Goal: Transaction & Acquisition: Purchase product/service

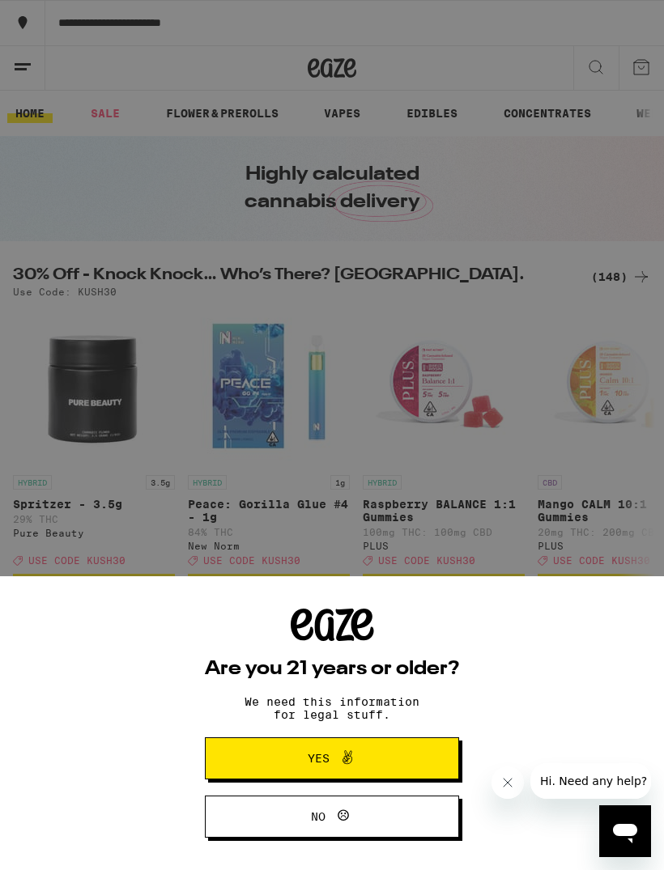
click at [396, 768] on button "Yes" at bounding box center [332, 758] width 254 height 42
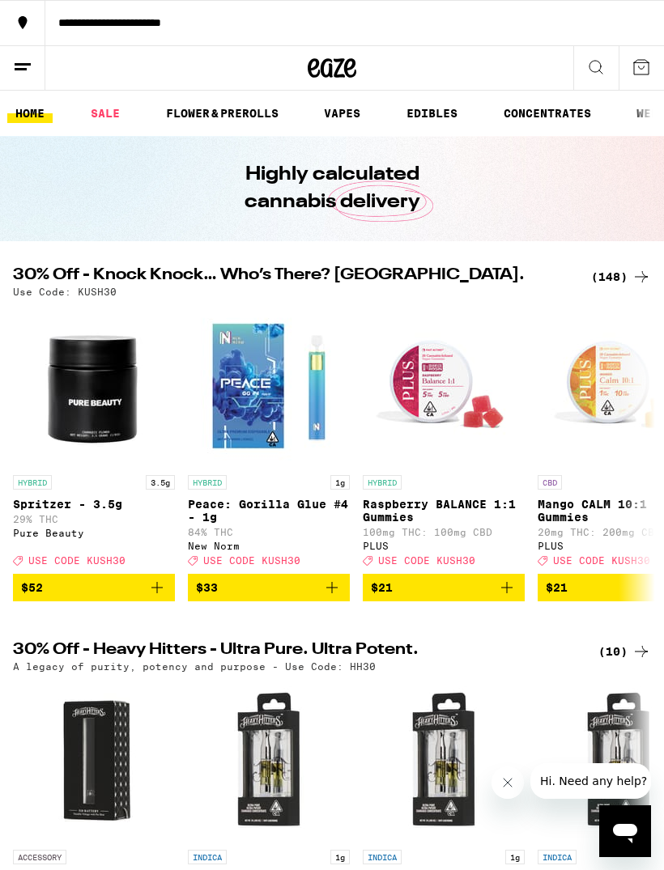
click at [358, 114] on link "VAPES" at bounding box center [342, 113] width 53 height 19
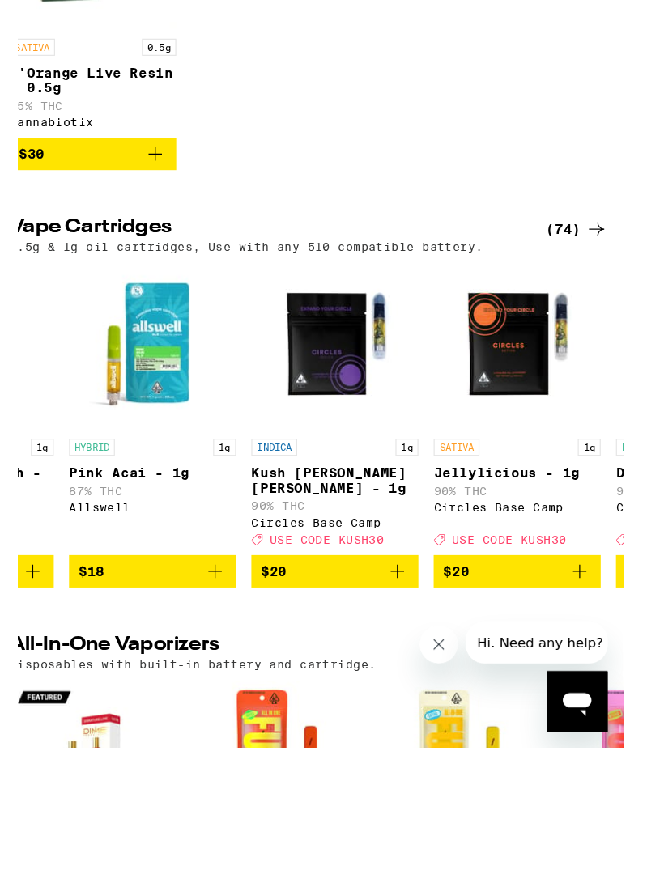
scroll to position [0, 415]
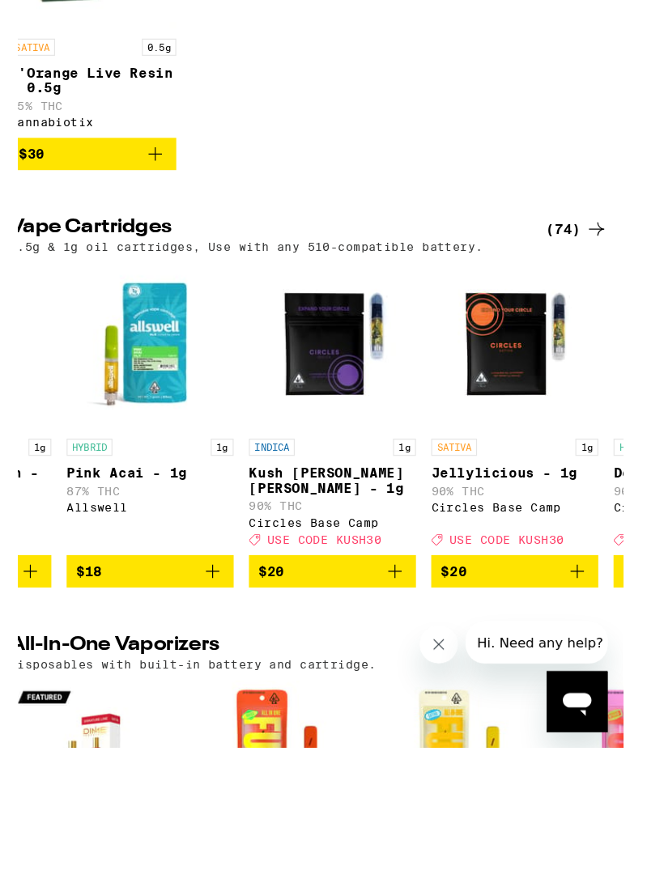
click at [350, 580] on icon "Add to bag" at bounding box center [339, 589] width 19 height 19
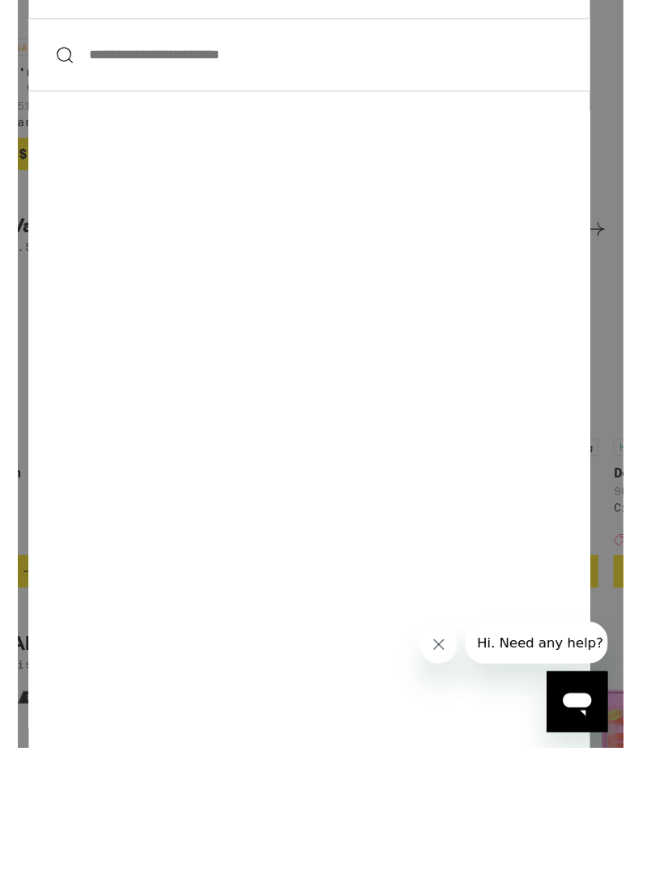
click at [307, 181] on input "**********" at bounding box center [267, 150] width 476 height 62
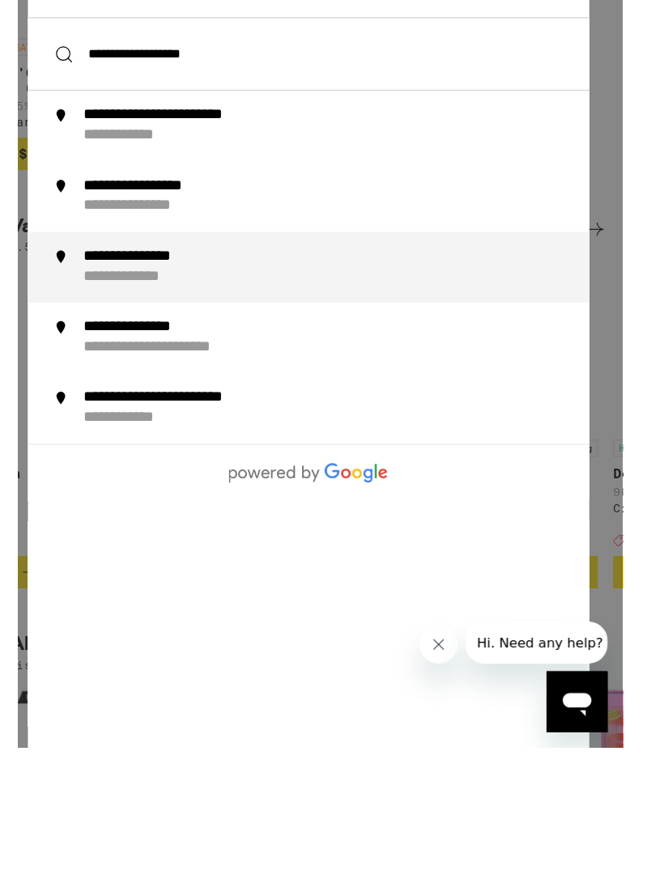
click at [184, 348] on div "**********" at bounding box center [129, 339] width 108 height 17
type input "**********"
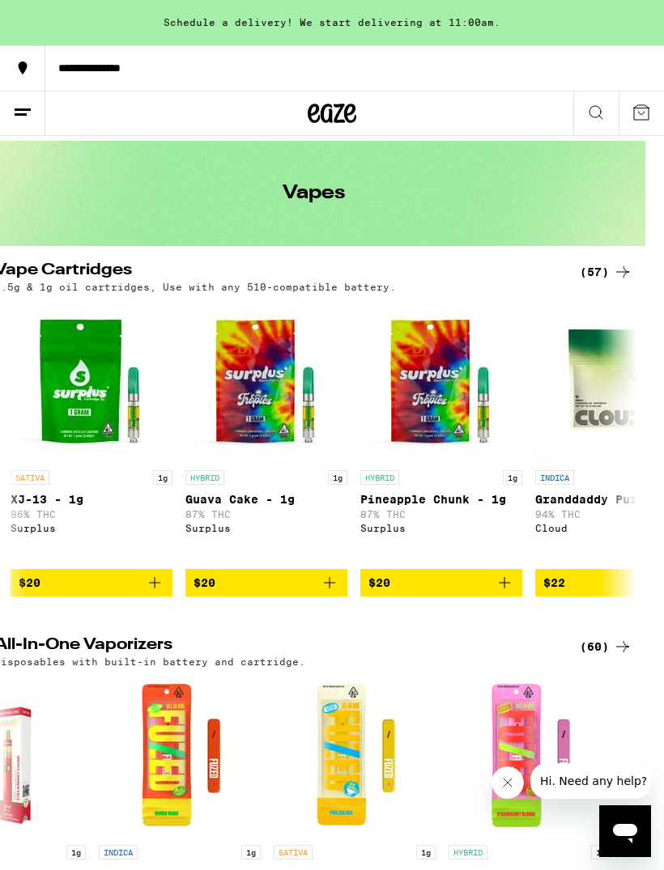
scroll to position [0, 19]
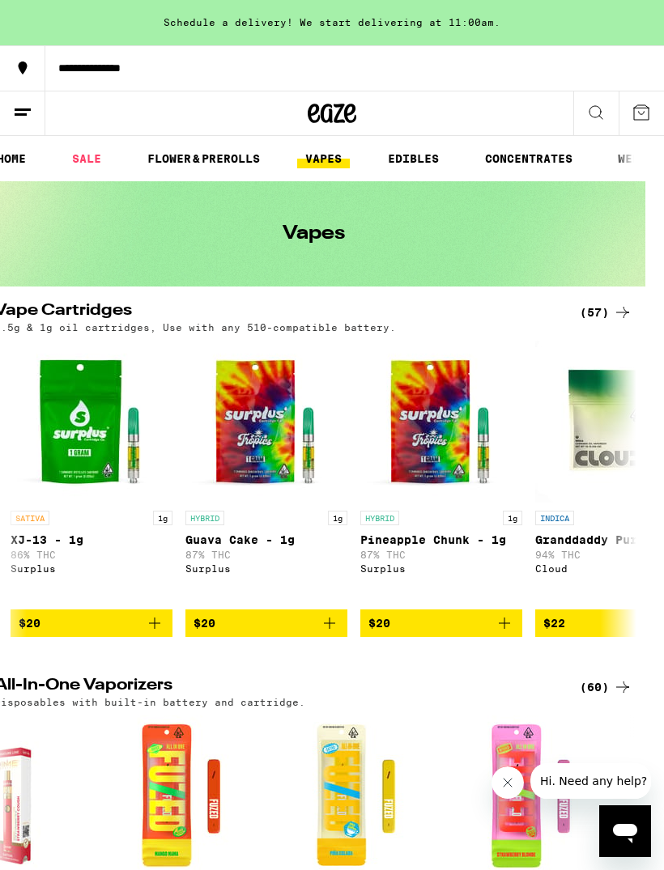
click at [375, 15] on div "Schedule a delivery! We start delivering at 11:00am." at bounding box center [332, 22] width 664 height 45
click at [21, 114] on line at bounding box center [21, 114] width 12 height 0
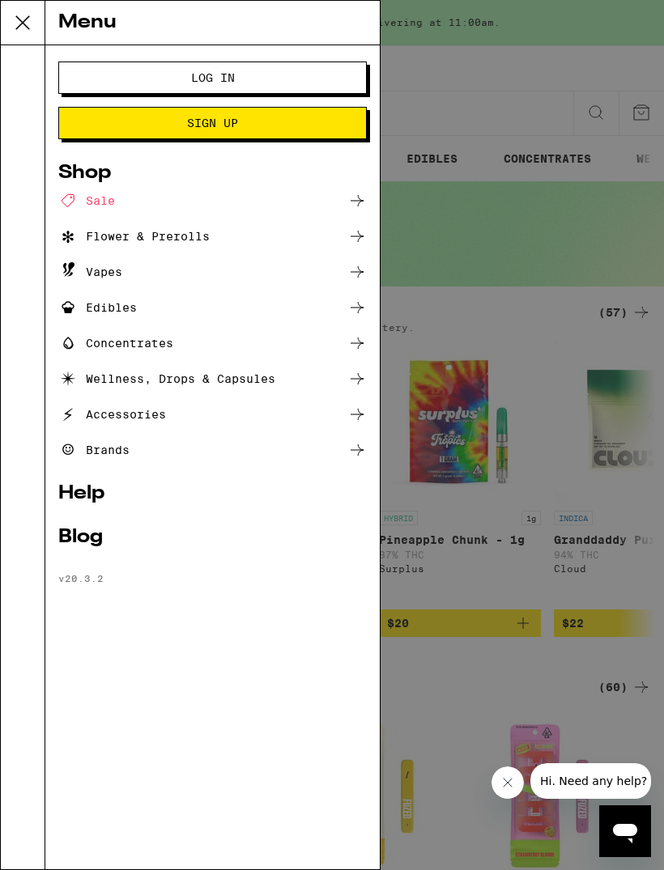
scroll to position [0, 0]
click at [293, 76] on span "Log In" at bounding box center [212, 77] width 177 height 11
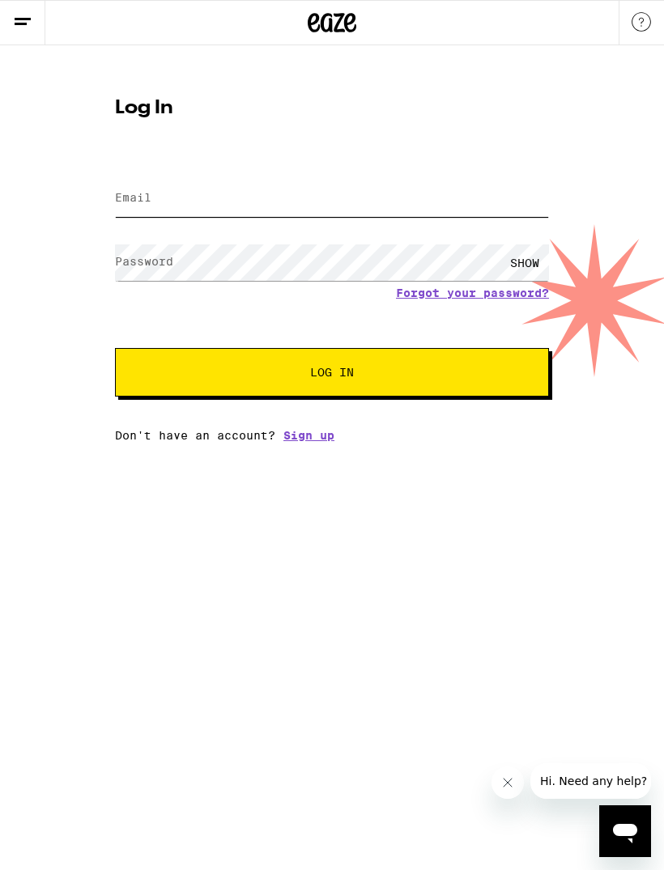
click at [323, 193] on input "Email" at bounding box center [332, 199] width 434 height 36
type input "[EMAIL_ADDRESS][DOMAIN_NAME]"
click at [332, 375] on button "Log In" at bounding box center [332, 372] width 434 height 49
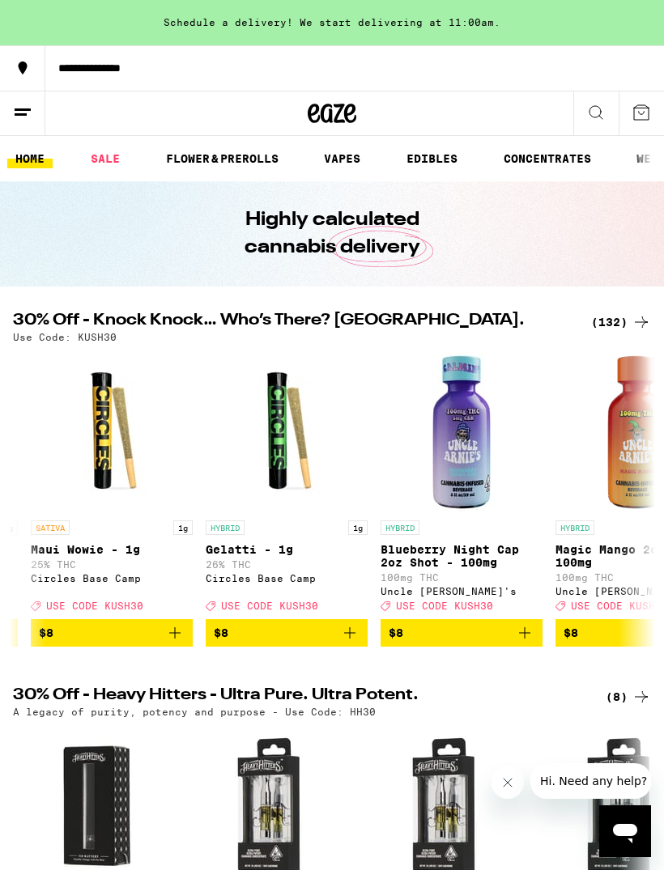
scroll to position [0, 3479]
click at [360, 163] on link "VAPES" at bounding box center [342, 158] width 53 height 19
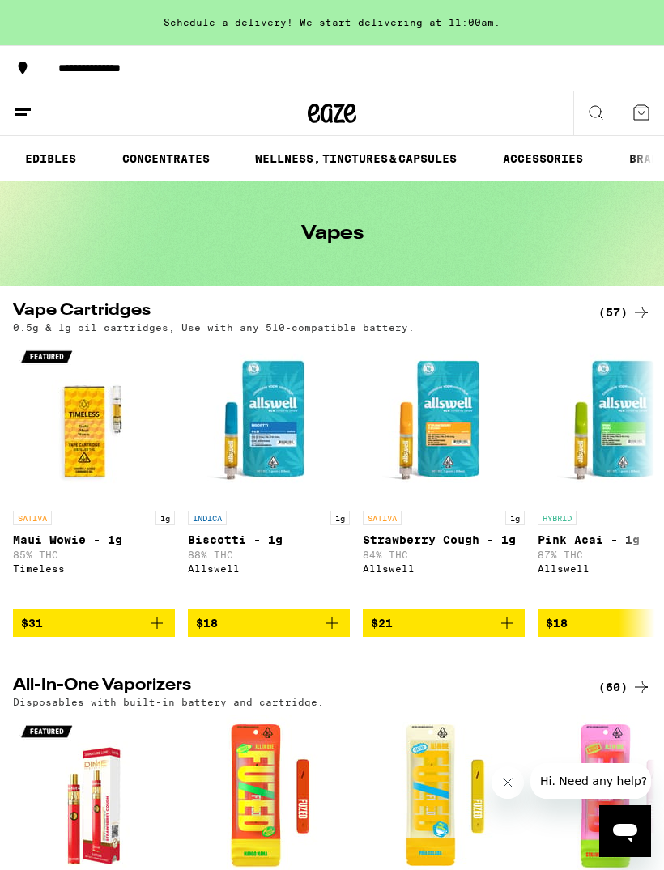
scroll to position [0, 376]
click at [193, 163] on link "CONCENTRATES" at bounding box center [172, 158] width 104 height 19
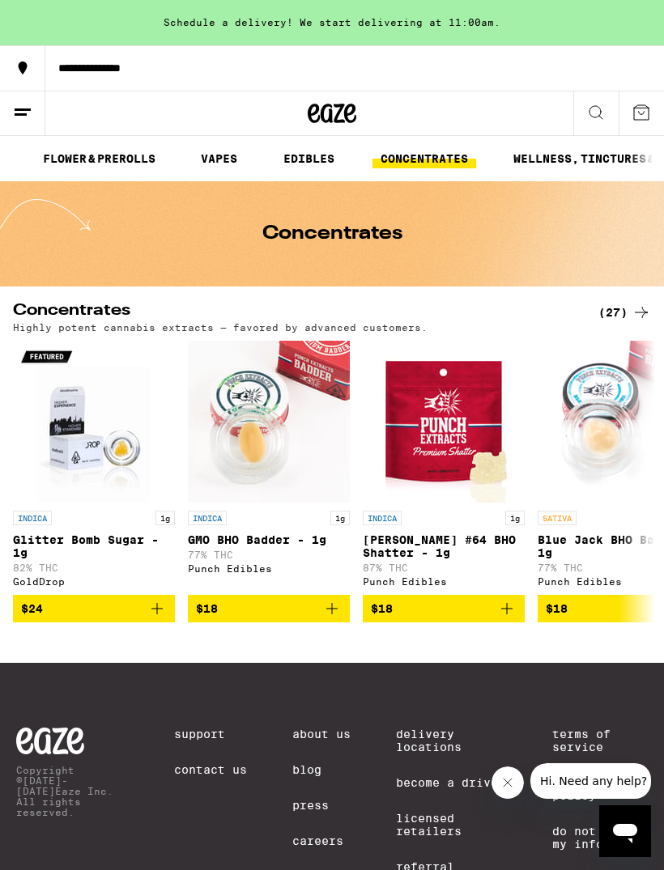
scroll to position [0, 122]
click at [315, 162] on link "EDIBLES" at bounding box center [309, 158] width 67 height 19
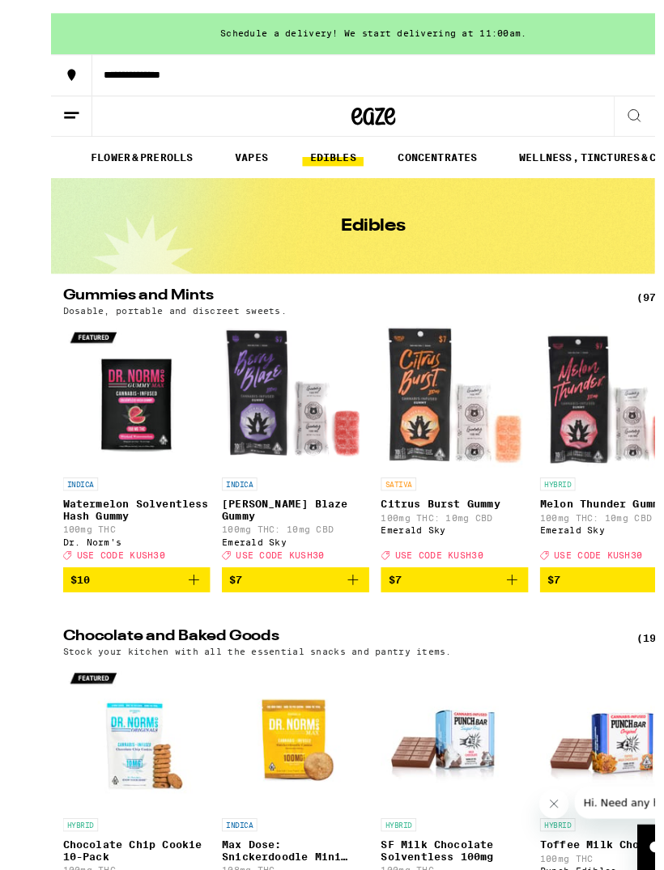
scroll to position [15, 0]
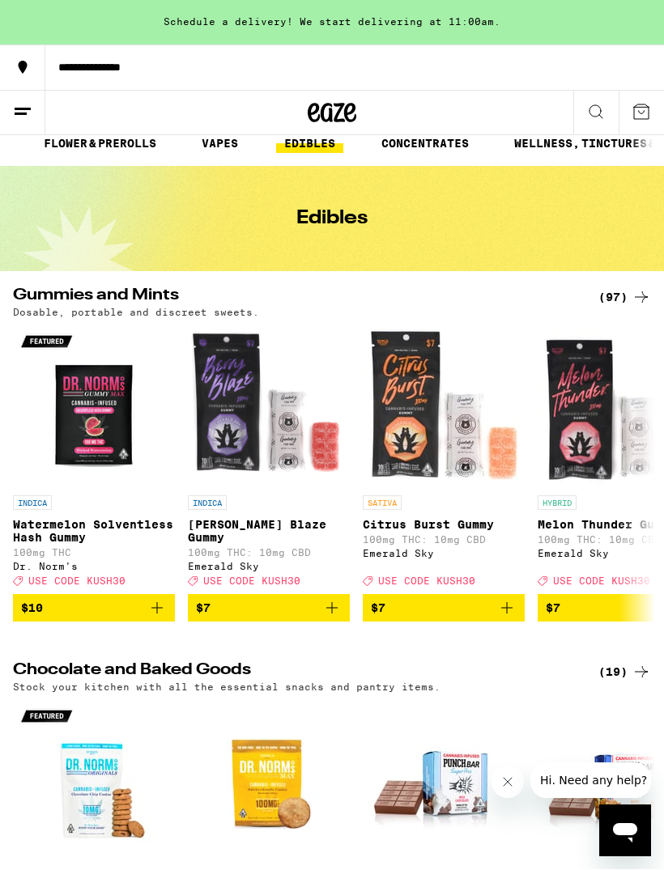
click at [158, 618] on icon "Add to bag" at bounding box center [156, 608] width 19 height 19
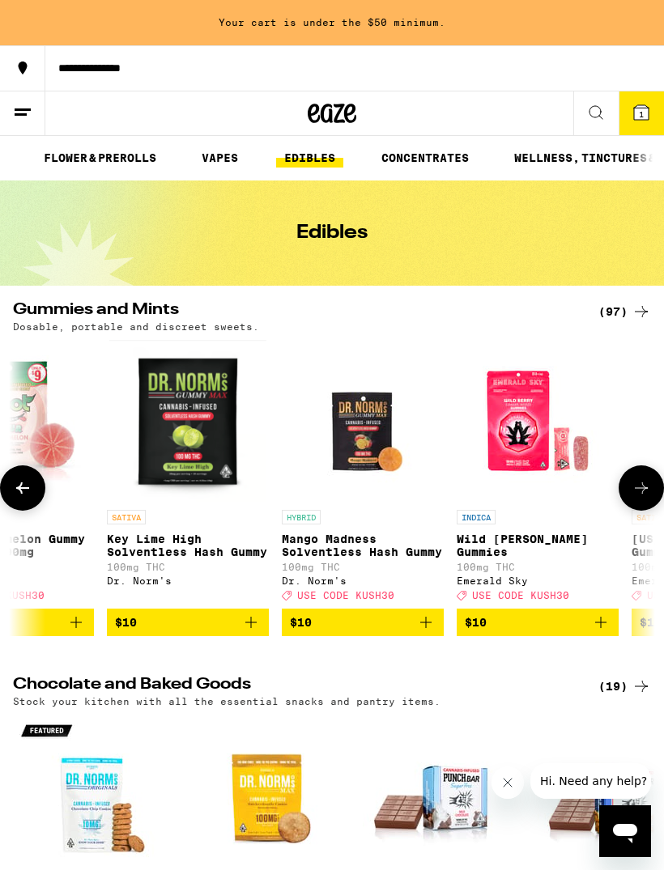
scroll to position [0, 1306]
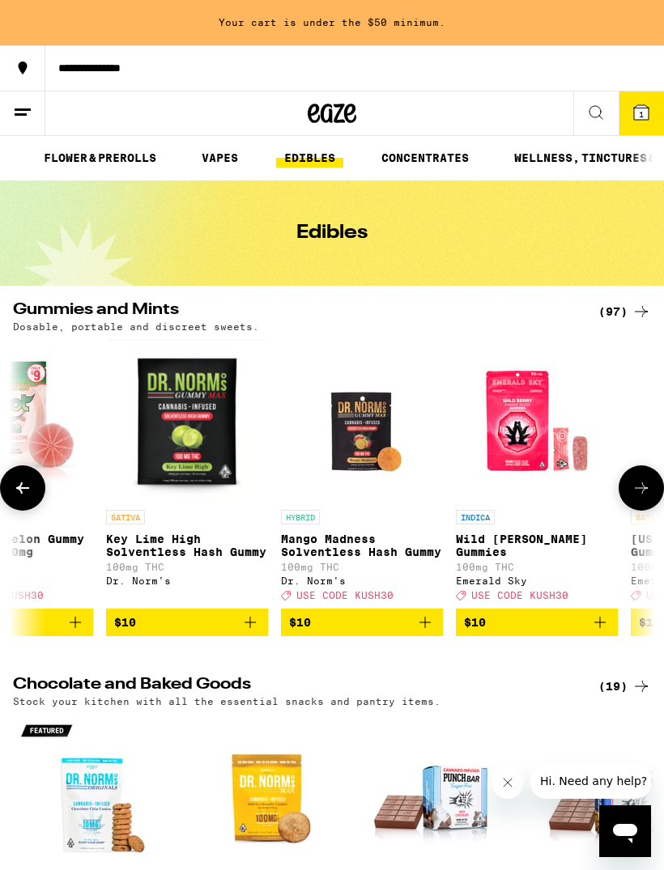
click at [244, 632] on icon "Add to bag" at bounding box center [249, 622] width 19 height 19
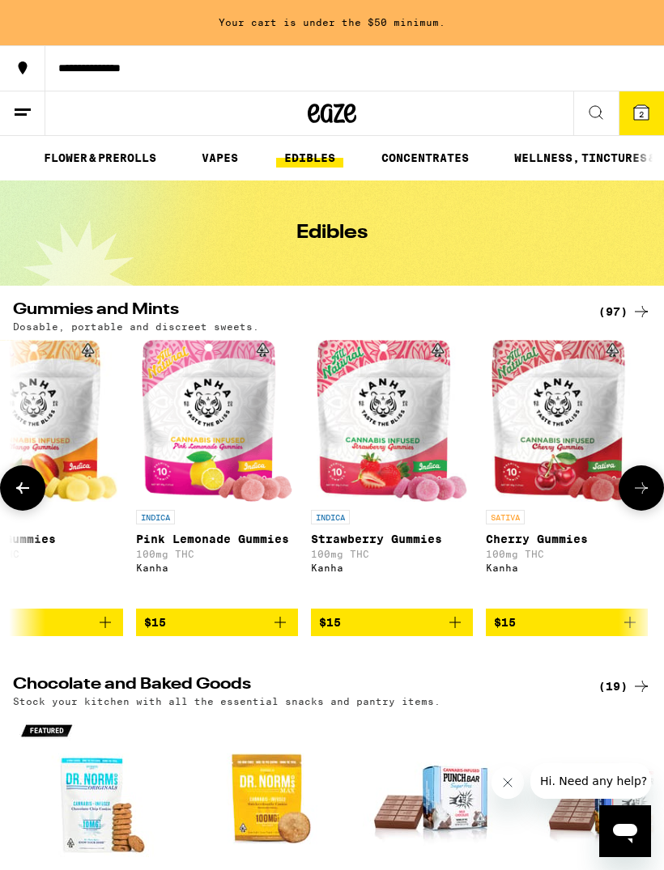
scroll to position [0, 3373]
click at [286, 632] on icon "Add to bag" at bounding box center [280, 622] width 19 height 19
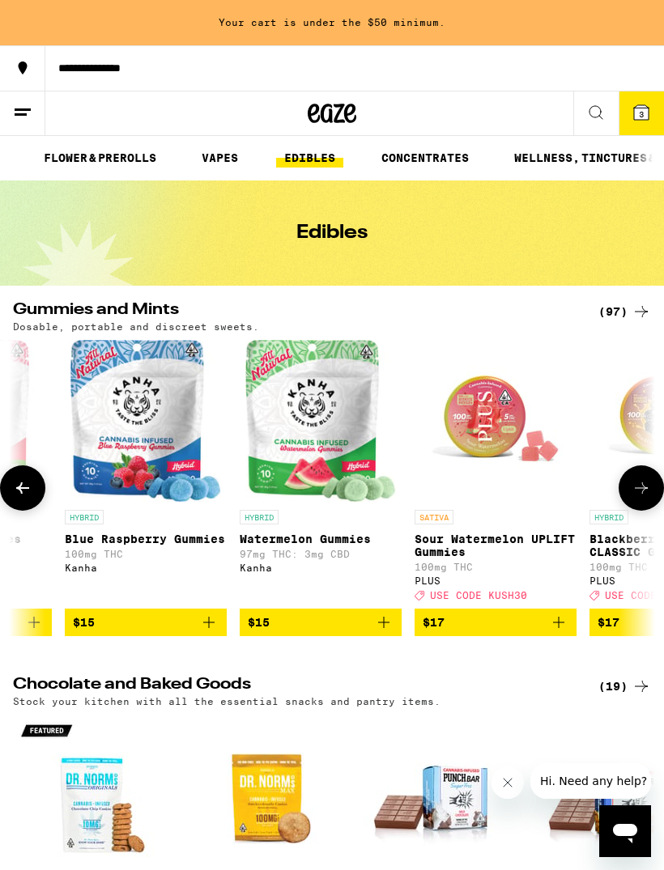
scroll to position [0, 4320]
click at [380, 632] on icon "Add to bag" at bounding box center [382, 622] width 19 height 19
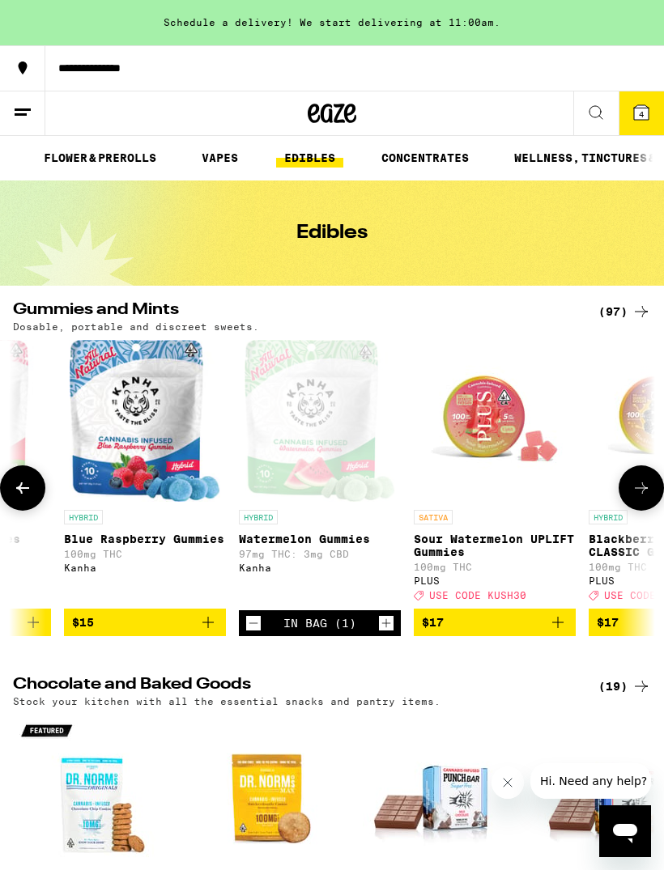
click at [211, 168] on link "VAPES" at bounding box center [219, 157] width 53 height 19
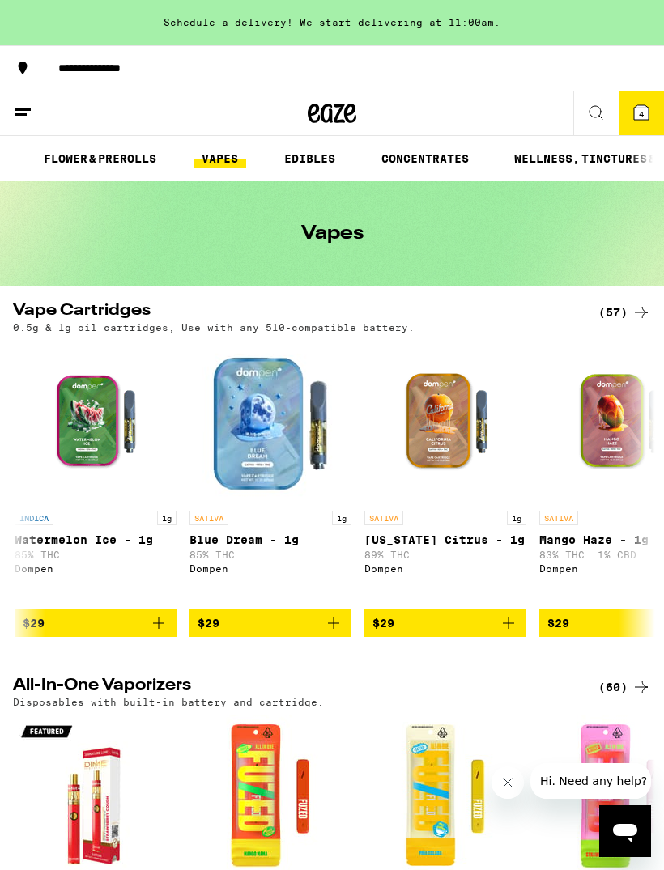
scroll to position [0, 3498]
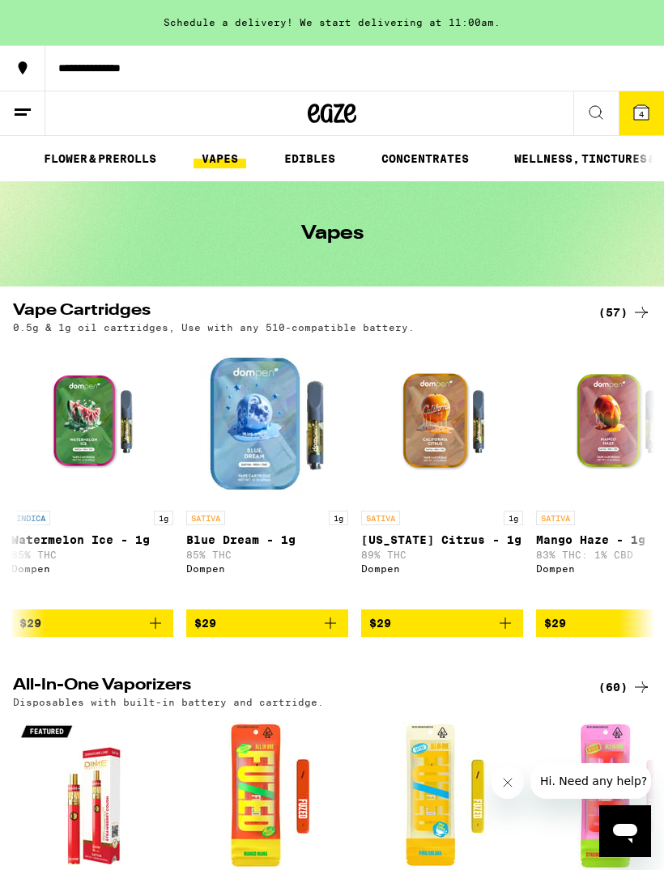
click at [31, 119] on icon at bounding box center [22, 112] width 19 height 19
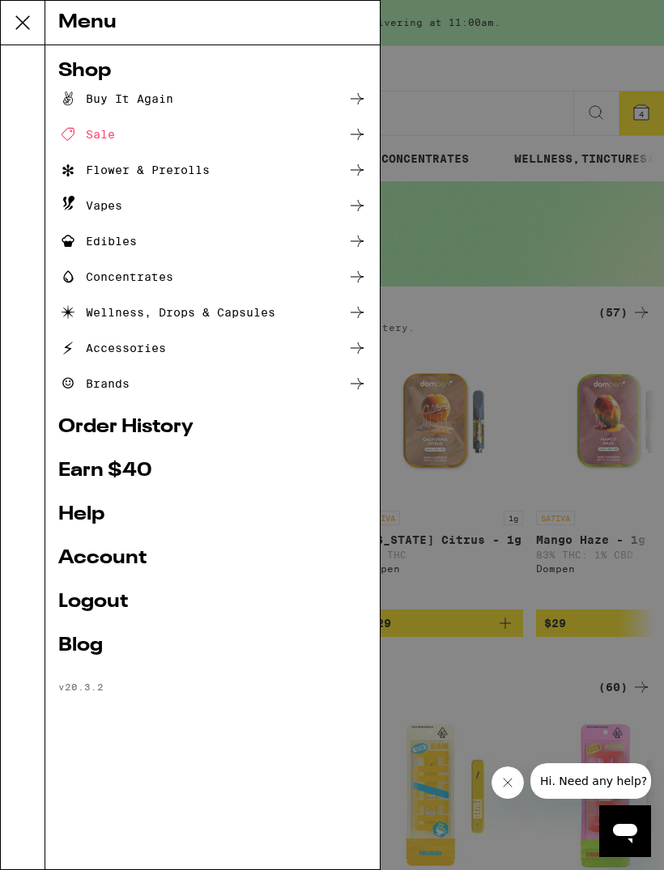
click at [105, 215] on div "Vapes" at bounding box center [90, 205] width 64 height 19
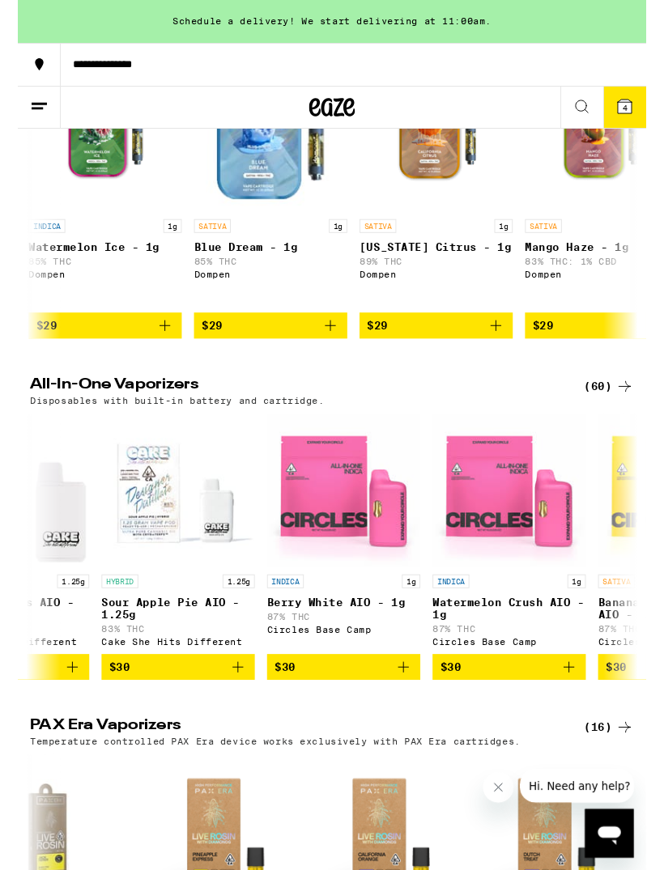
scroll to position [0, 3947]
click at [587, 713] on icon "Add to bag" at bounding box center [580, 703] width 19 height 19
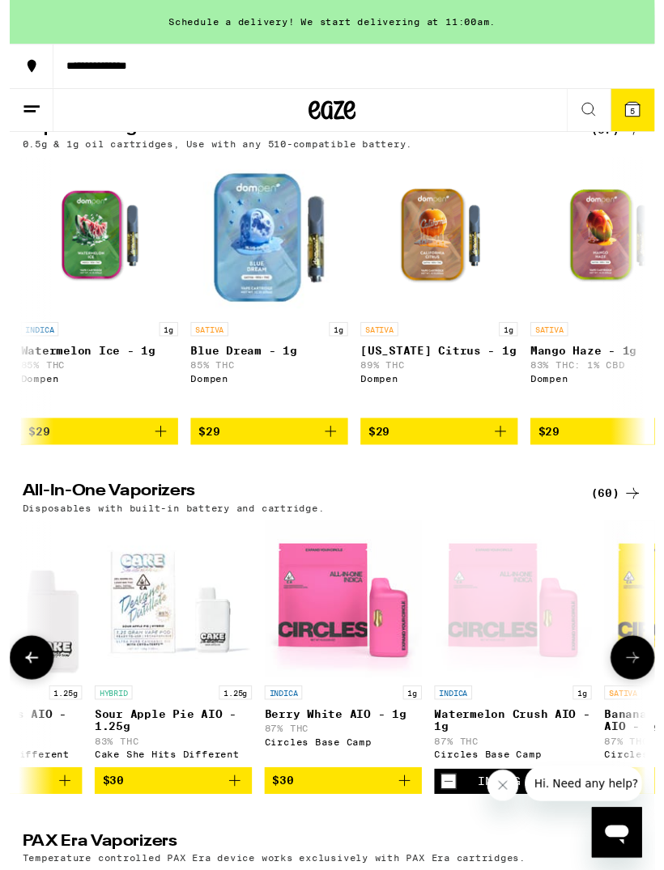
scroll to position [0, 0]
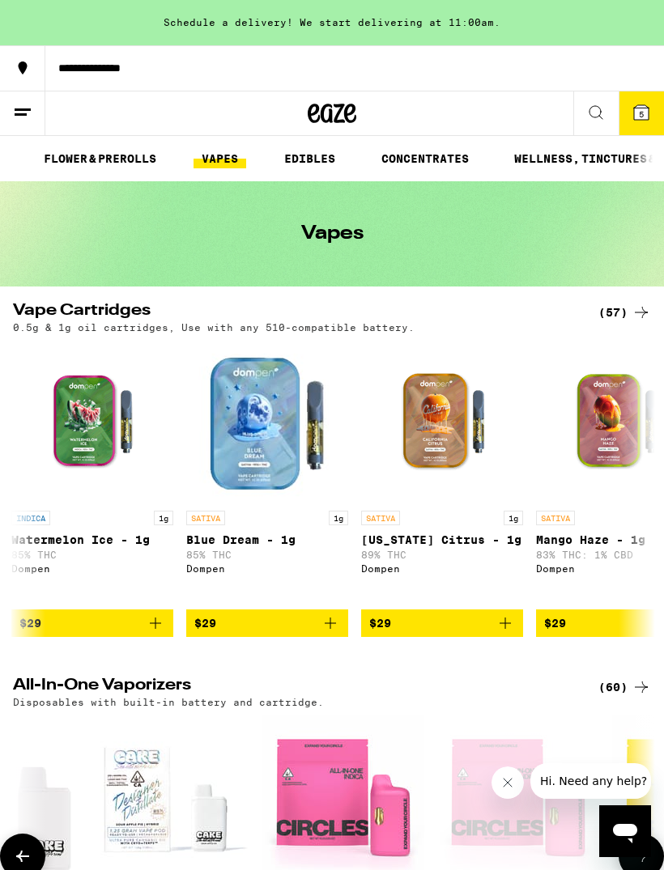
click at [114, 156] on link "FLOWER & PREROLLS" at bounding box center [100, 158] width 129 height 19
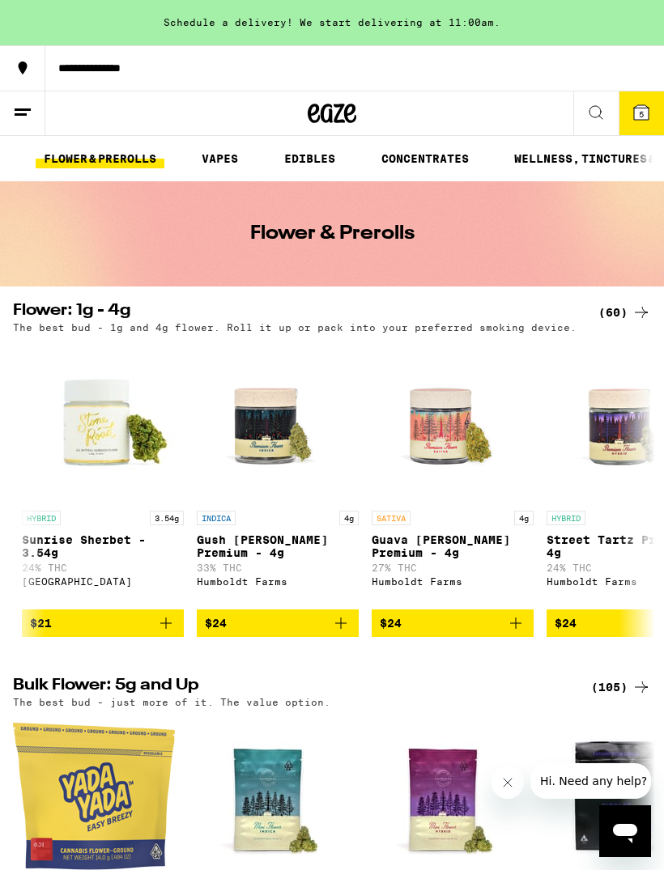
scroll to position [0, 2615]
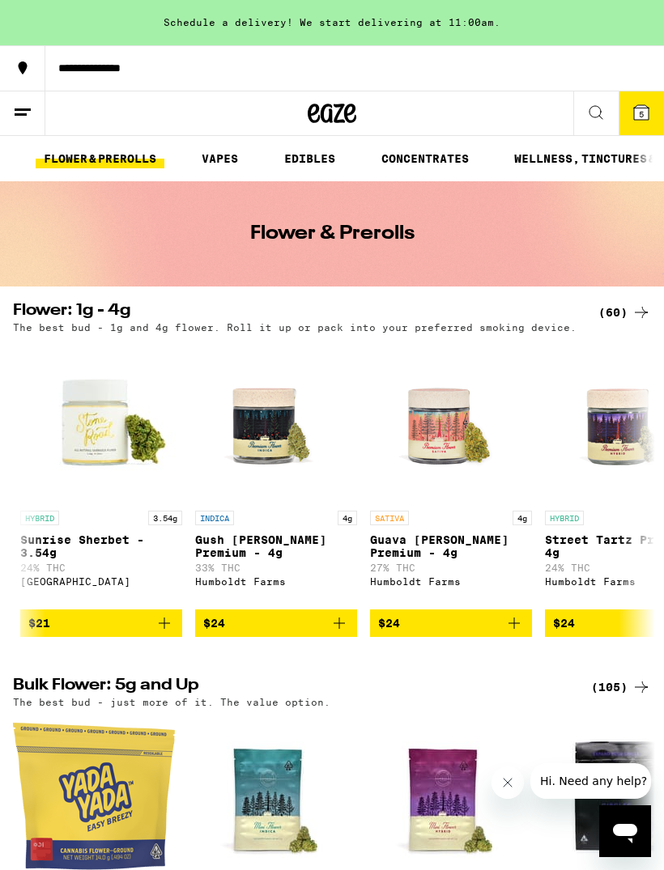
click at [338, 633] on icon "Add to bag" at bounding box center [338, 623] width 19 height 19
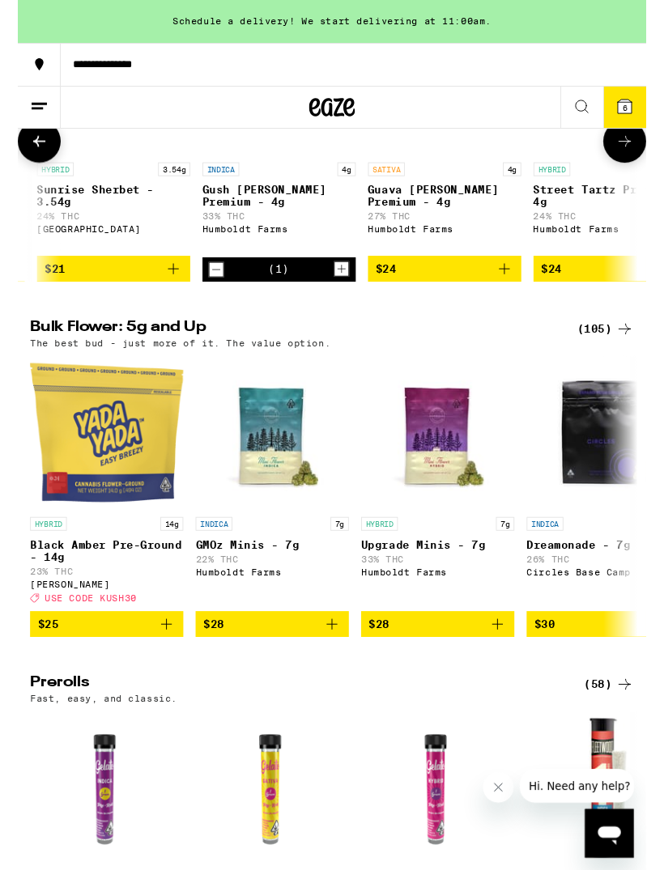
scroll to position [0, 0]
click at [21, 114] on line at bounding box center [21, 114] width 12 height 0
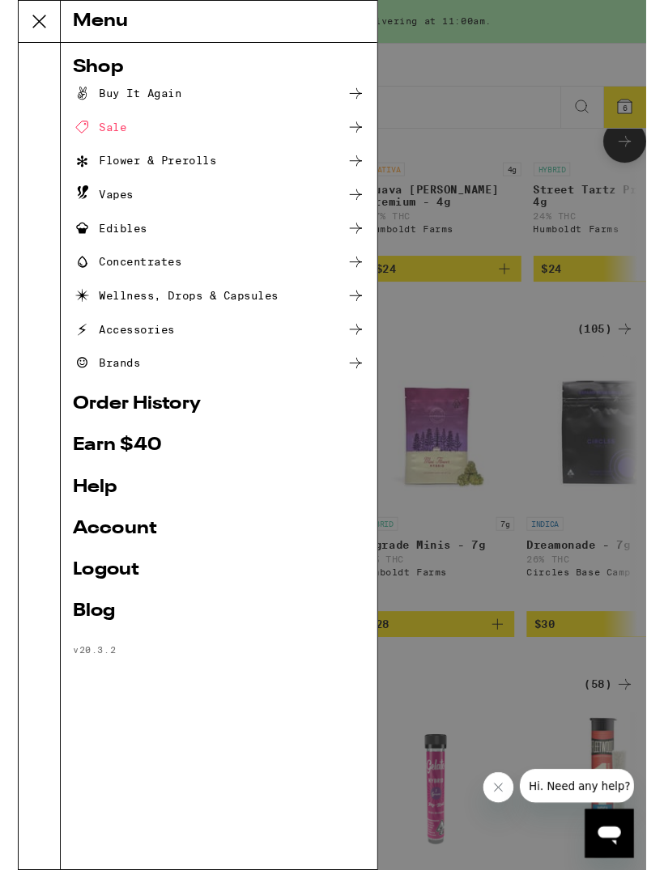
click at [192, 177] on div "Flower & Prerolls" at bounding box center [133, 169] width 151 height 19
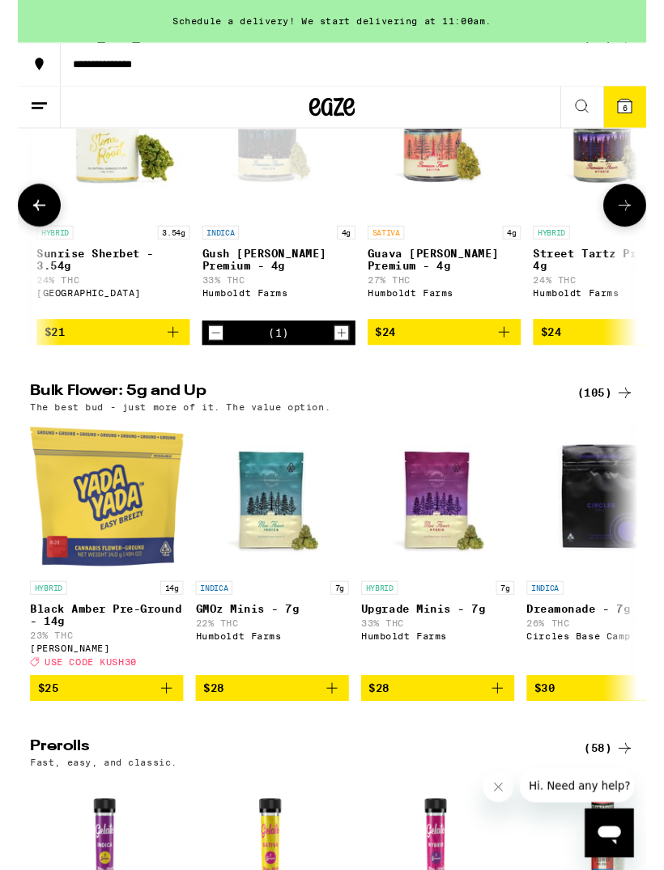
scroll to position [250, 0]
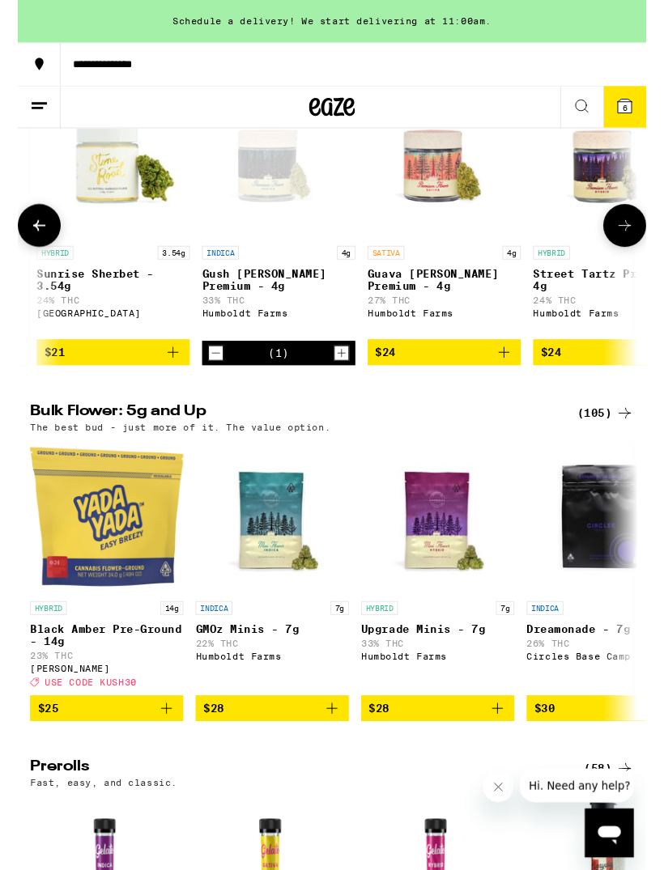
click at [593, 110] on icon at bounding box center [595, 112] width 19 height 19
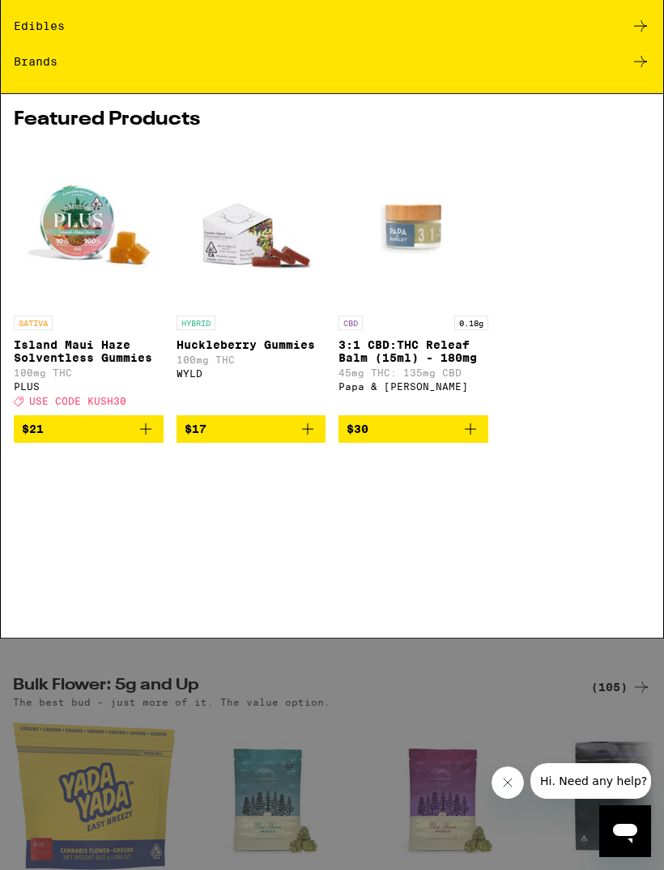
click at [81, 115] on div "Buy It Again" at bounding box center [57, 114] width 87 height 11
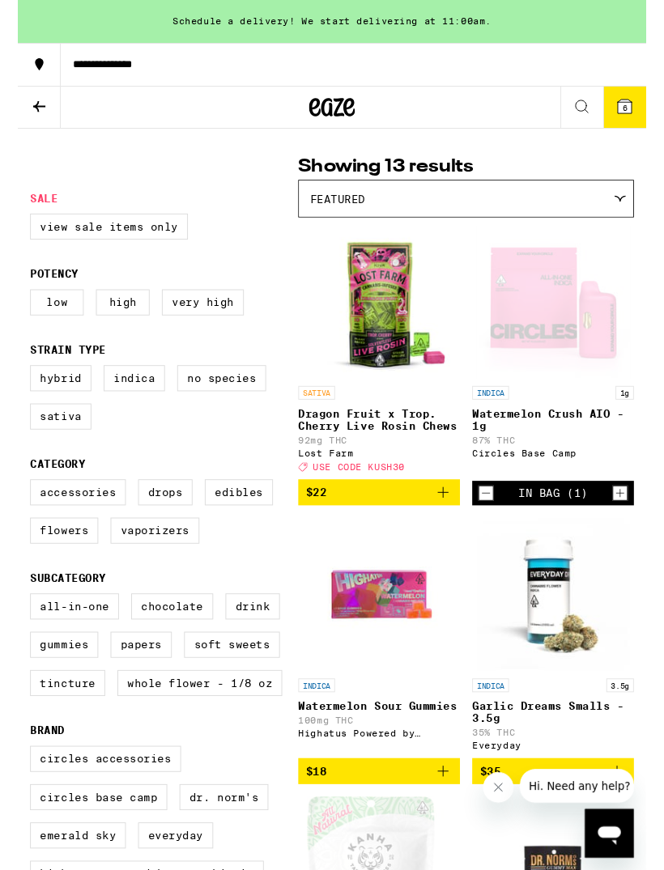
click at [456, 525] on button "$22" at bounding box center [381, 521] width 171 height 28
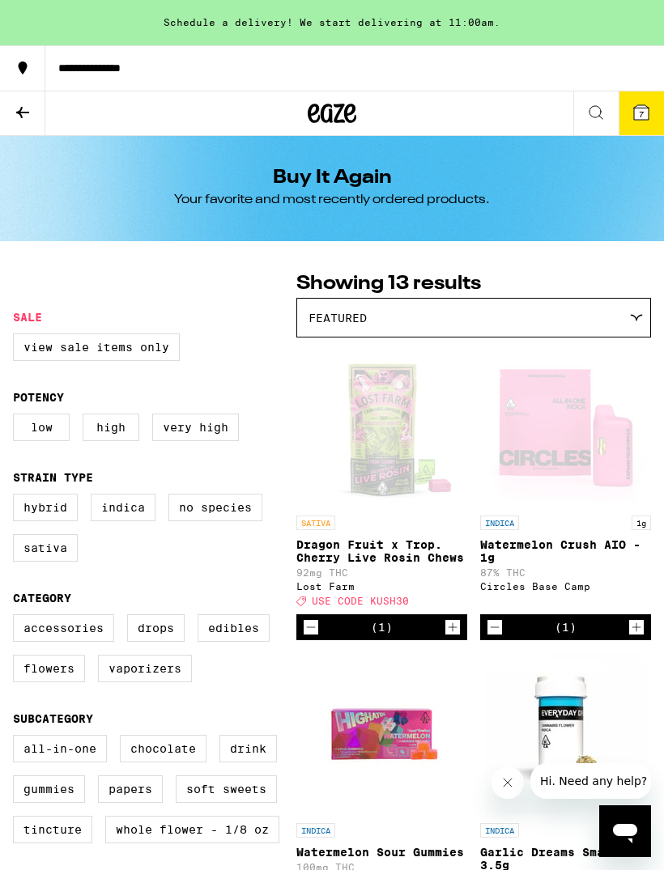
click at [597, 116] on icon at bounding box center [595, 112] width 19 height 19
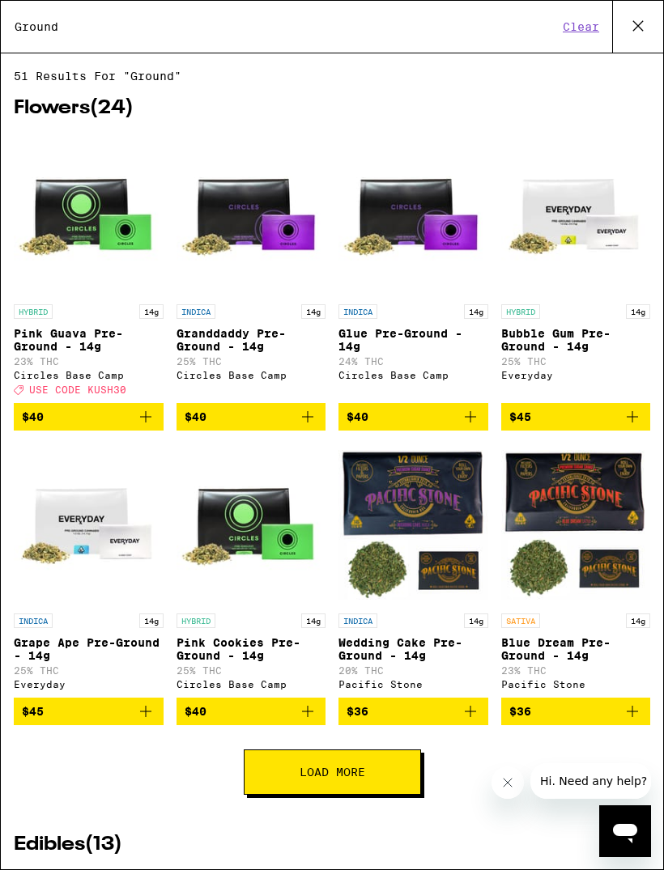
type input "Ground"
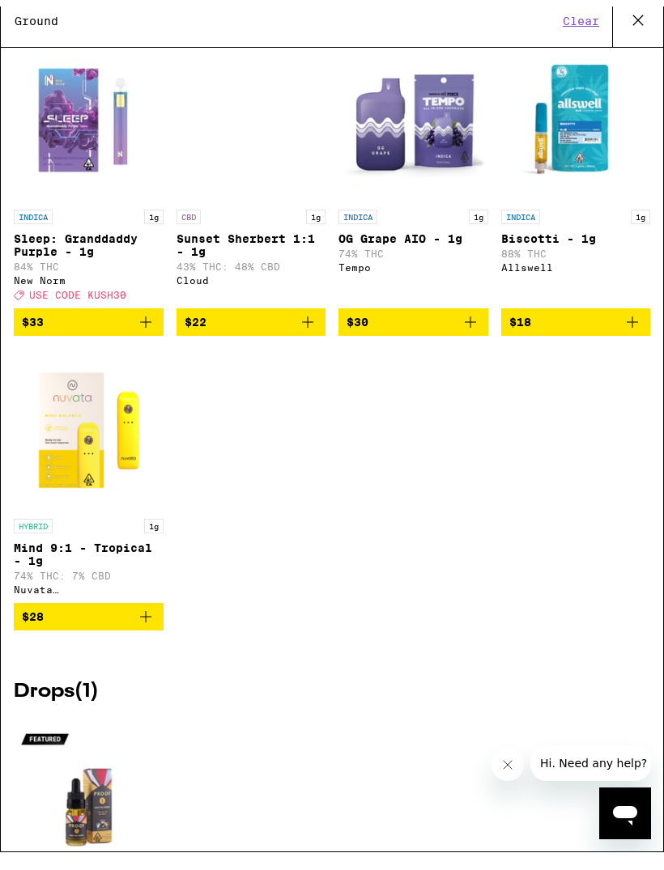
scroll to position [2258, 0]
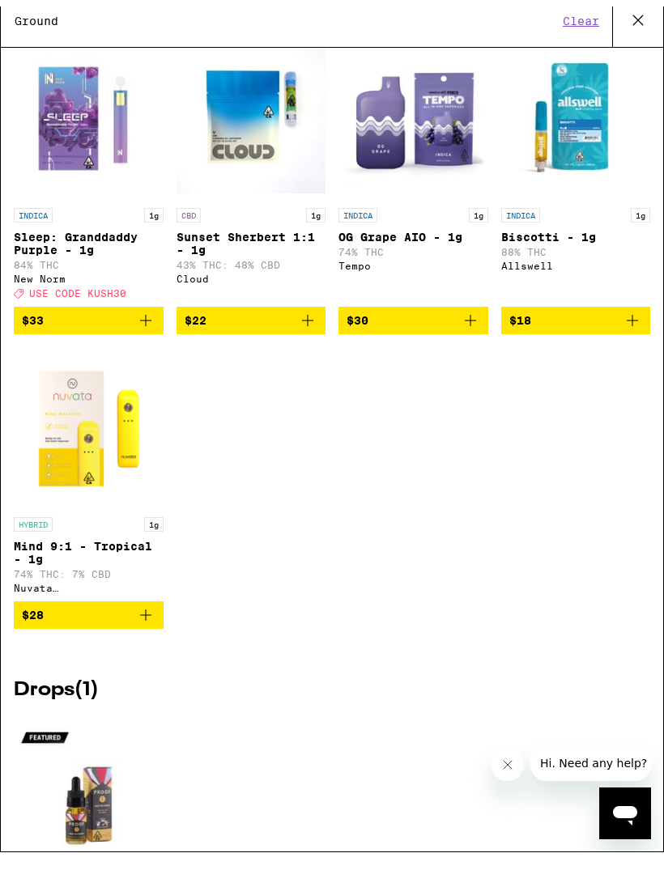
click at [467, 336] on icon "Add to bag" at bounding box center [470, 325] width 19 height 19
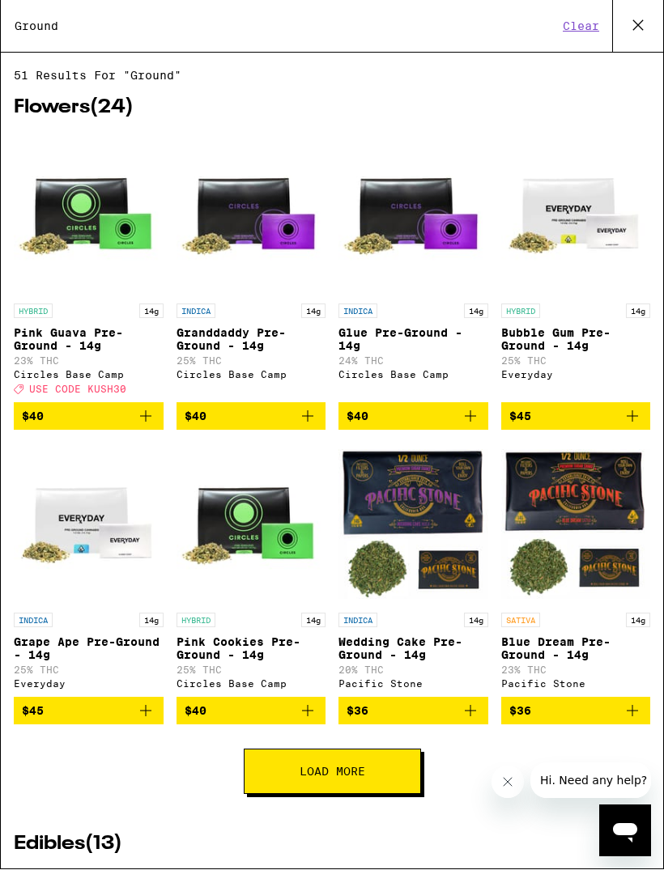
scroll to position [0, 0]
click at [248, 427] on span "$40" at bounding box center [252, 416] width 134 height 19
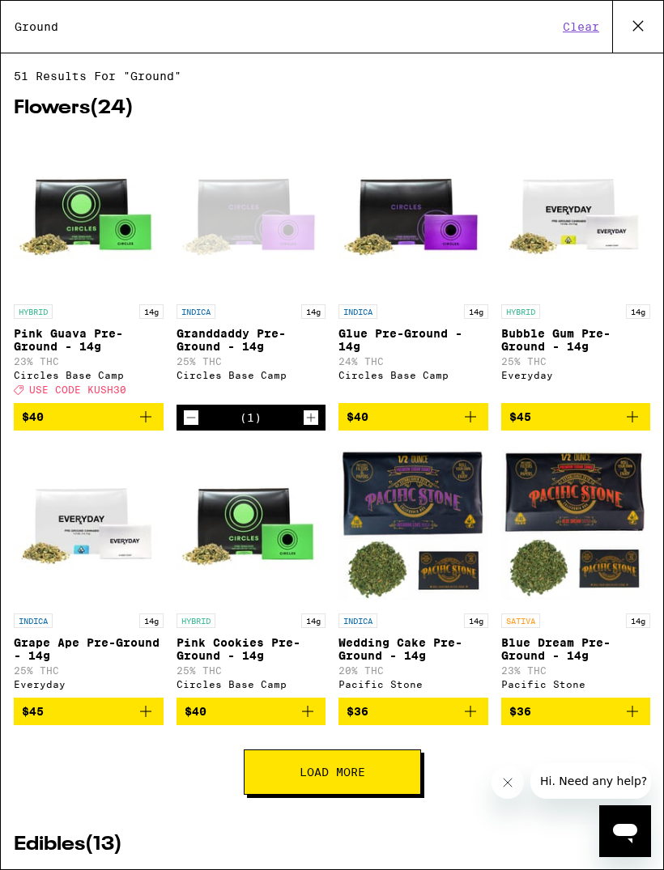
click at [644, 27] on icon at bounding box center [638, 26] width 24 height 24
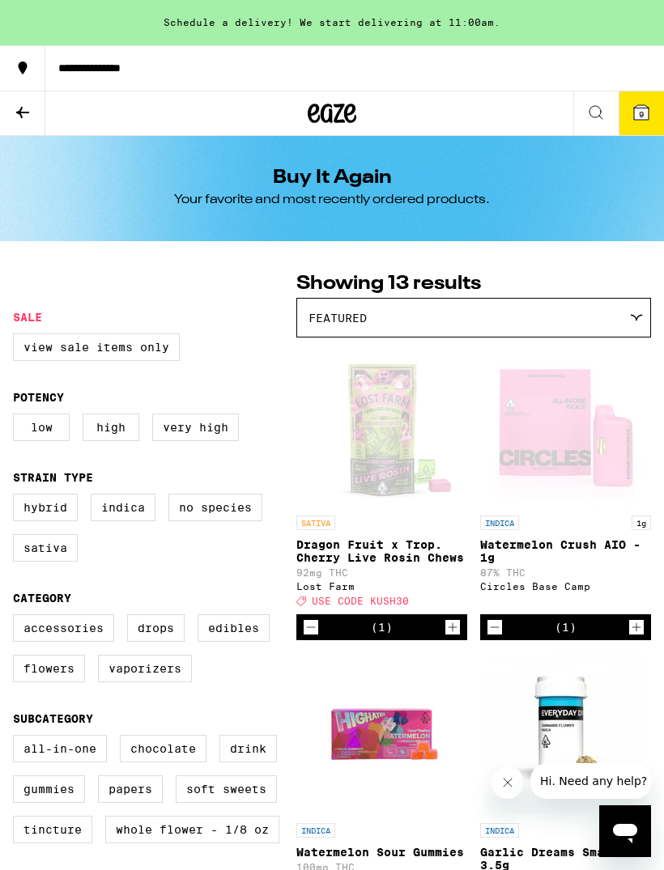
click at [642, 119] on span "9" at bounding box center [641, 114] width 5 height 10
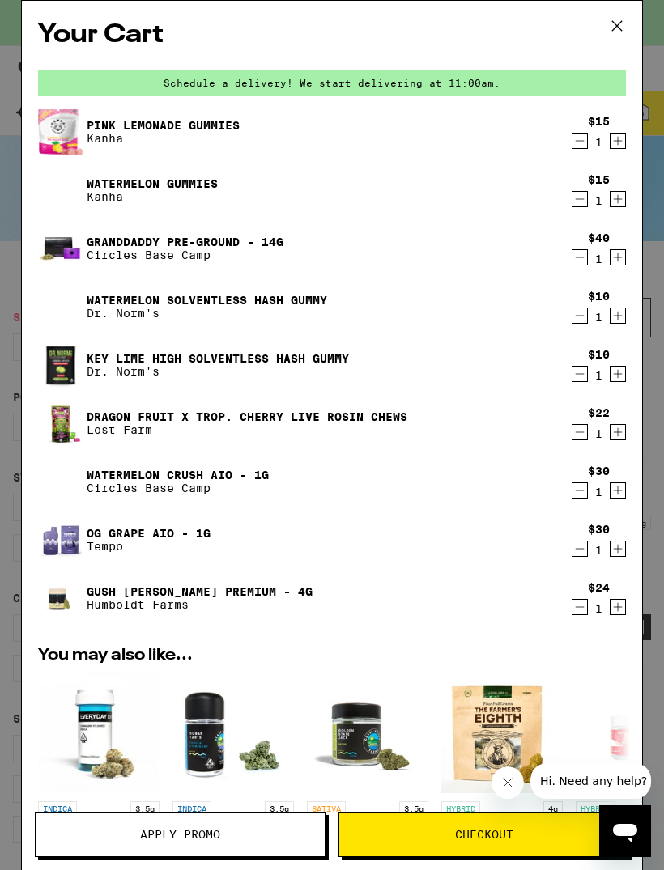
click at [581, 548] on icon "Decrement" at bounding box center [579, 548] width 15 height 19
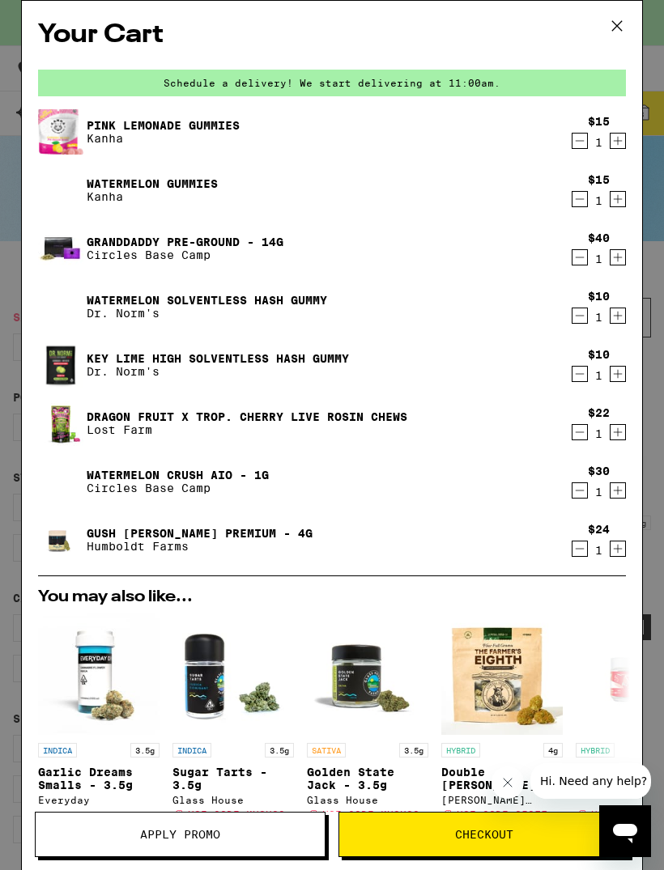
click at [578, 433] on icon "Decrement" at bounding box center [579, 432] width 15 height 19
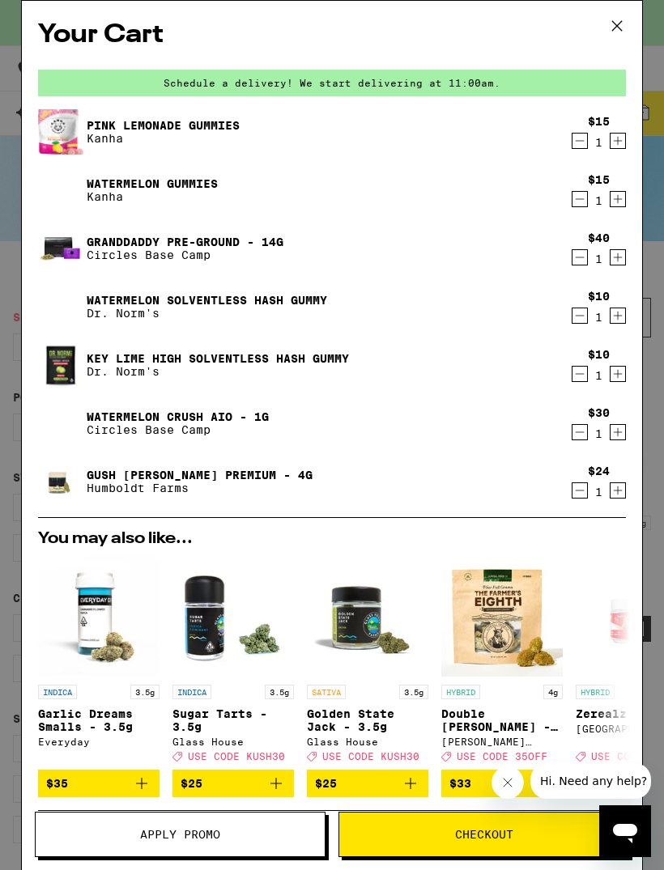
click at [573, 380] on icon "Decrement" at bounding box center [579, 373] width 15 height 19
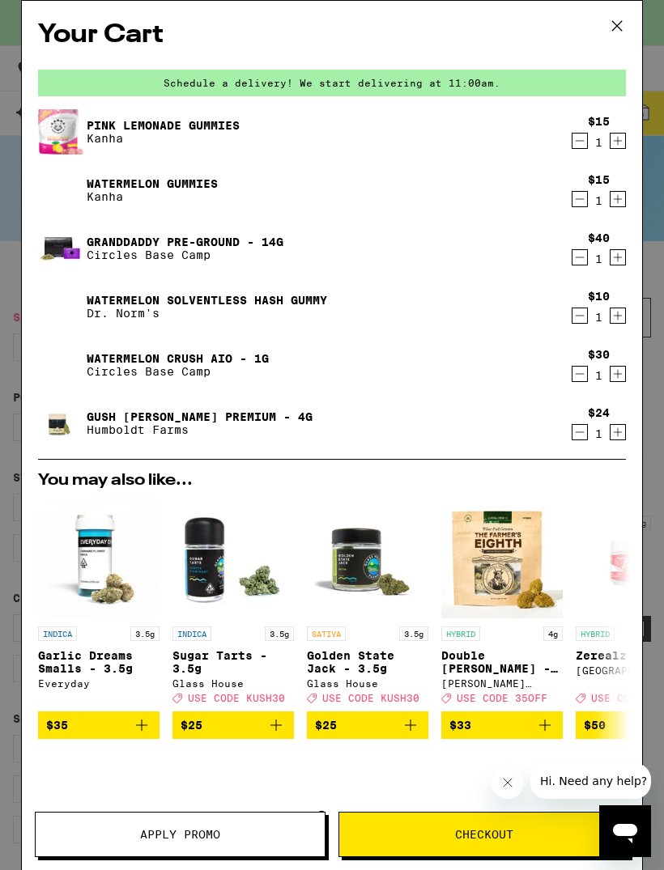
click at [572, 325] on icon "Decrement" at bounding box center [579, 315] width 15 height 19
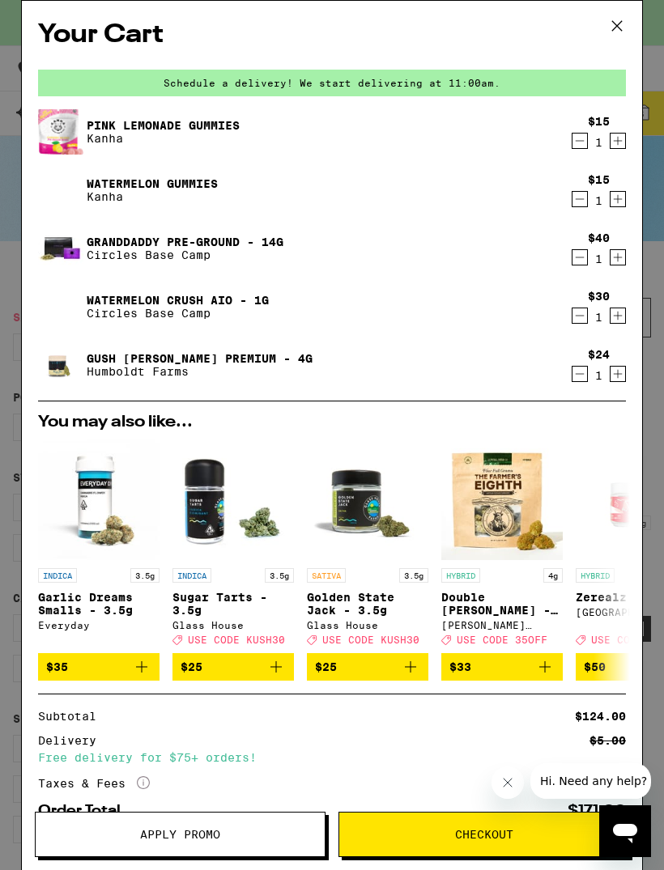
click at [258, 837] on span "Apply Promo" at bounding box center [180, 834] width 289 height 11
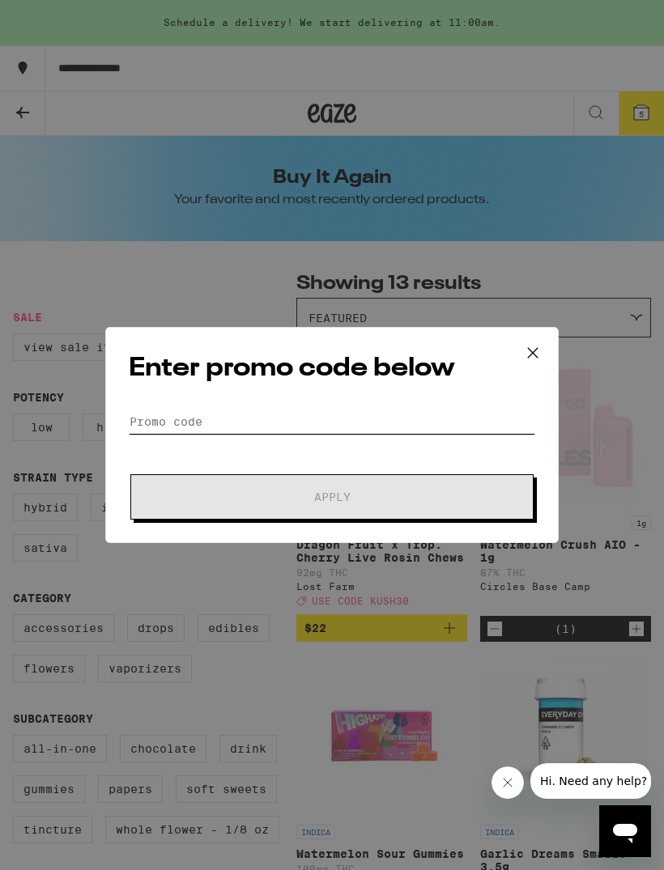
click at [250, 423] on input "Promo Code" at bounding box center [332, 422] width 406 height 24
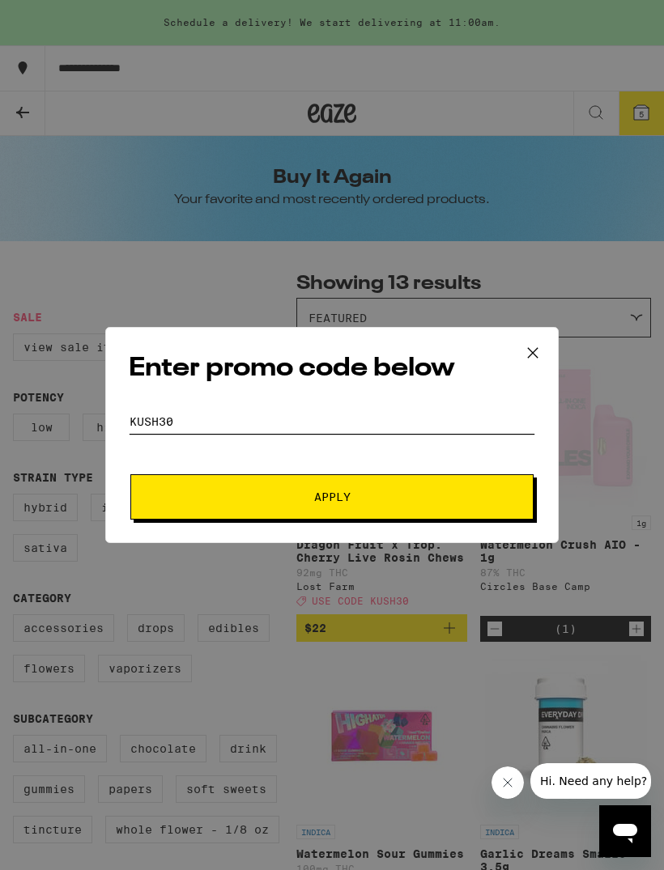
type input "Kush30"
click at [406, 492] on button "Apply" at bounding box center [331, 496] width 403 height 45
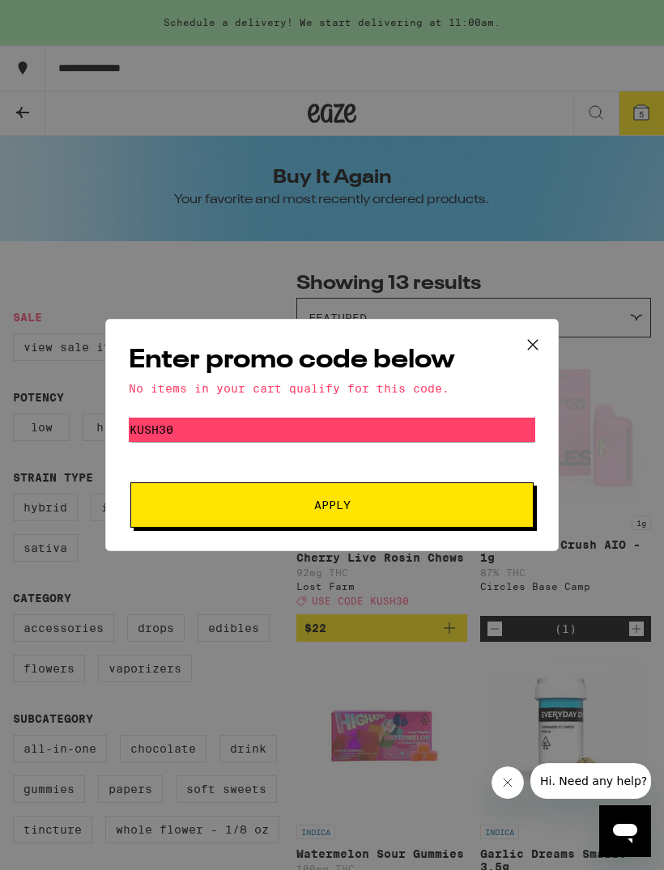
click at [532, 342] on icon at bounding box center [533, 345] width 10 height 10
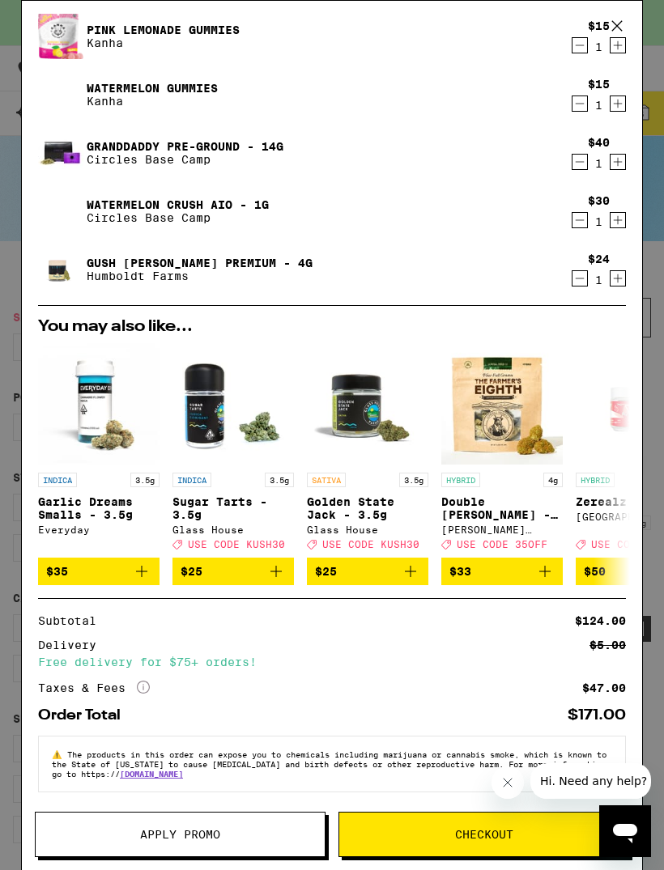
scroll to position [115, 0]
click at [542, 831] on span "Checkout" at bounding box center [483, 834] width 289 height 11
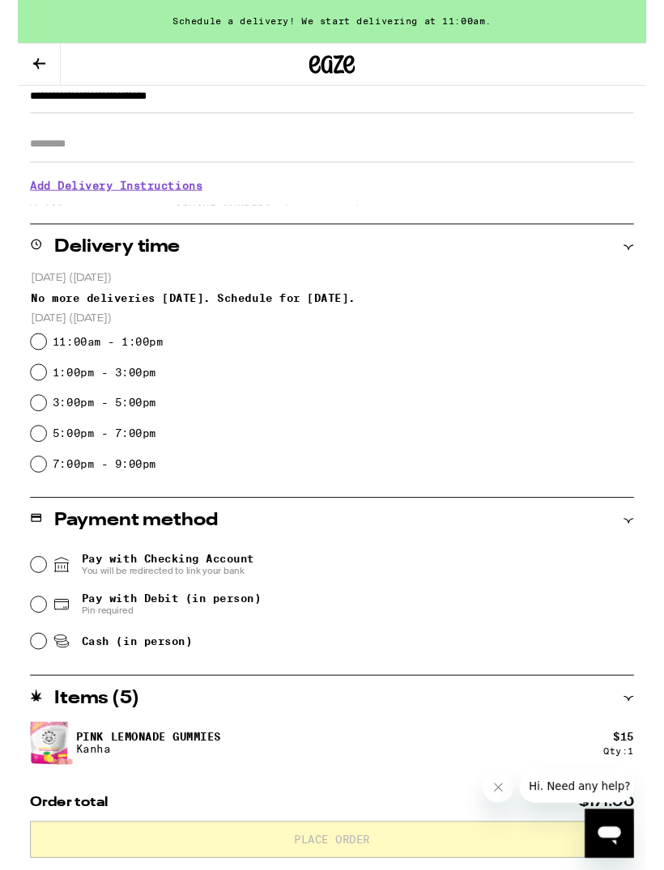
scroll to position [244, 0]
click at [27, 370] on input "11:00am - 1:00pm" at bounding box center [22, 362] width 16 height 16
radio input "true"
click at [20, 657] on div "Pay with Debit (in person) Pin required" at bounding box center [332, 639] width 637 height 42
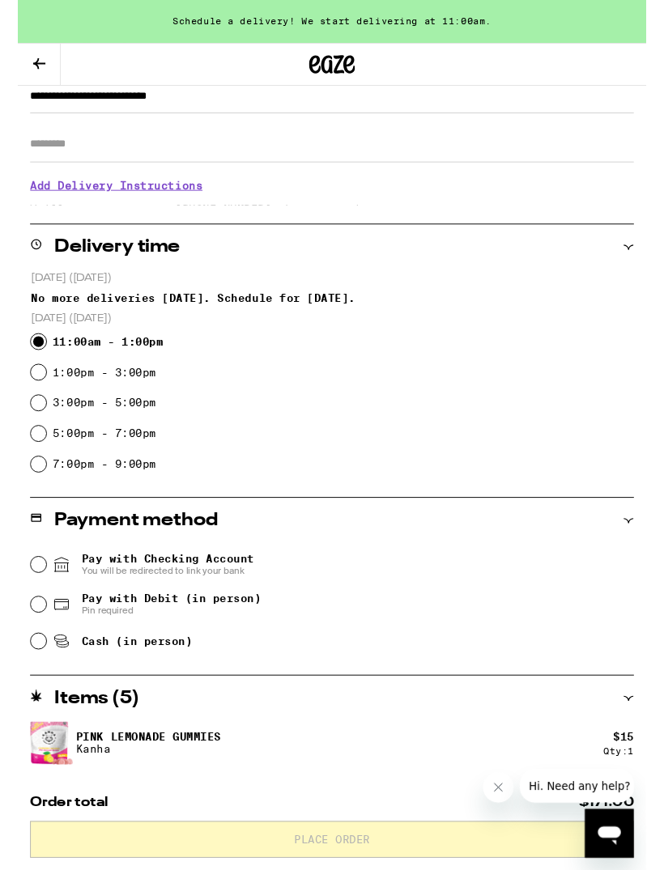
click at [23, 647] on input "Pay with Debit (in person) Pin required" at bounding box center [22, 639] width 16 height 16
radio input "true"
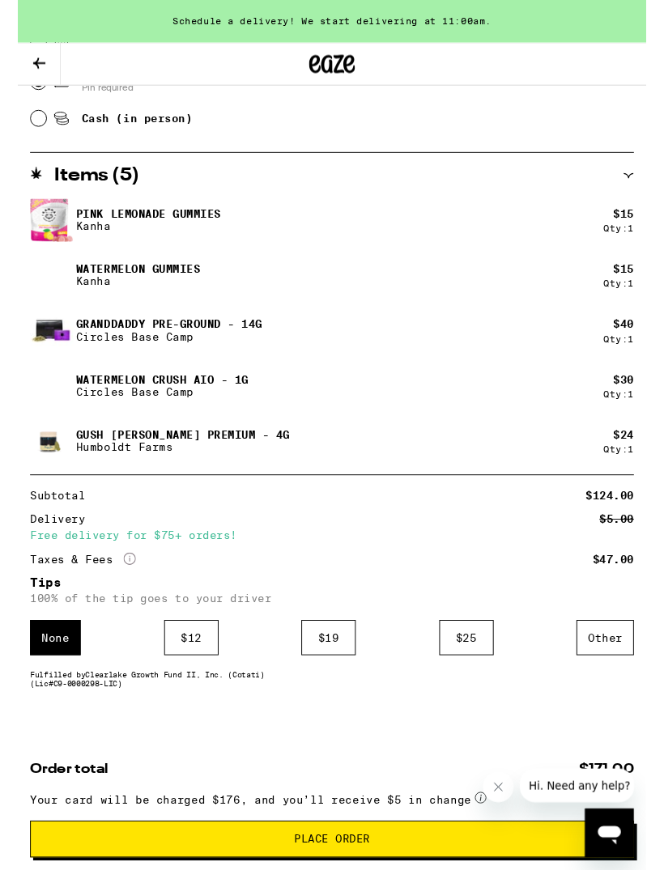
scroll to position [798, 0]
click at [189, 687] on div "$ 12" at bounding box center [183, 673] width 57 height 37
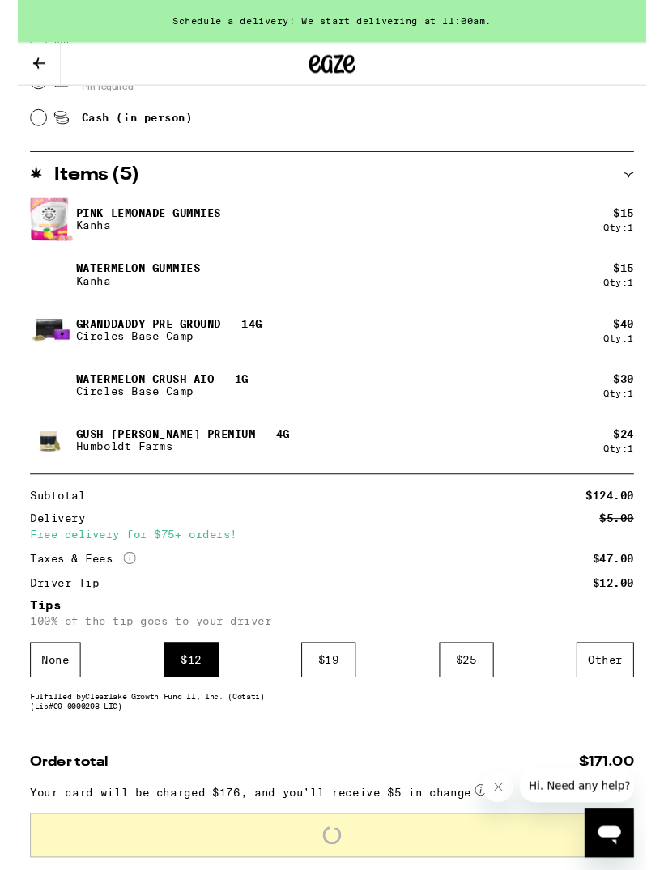
scroll to position [799, 0]
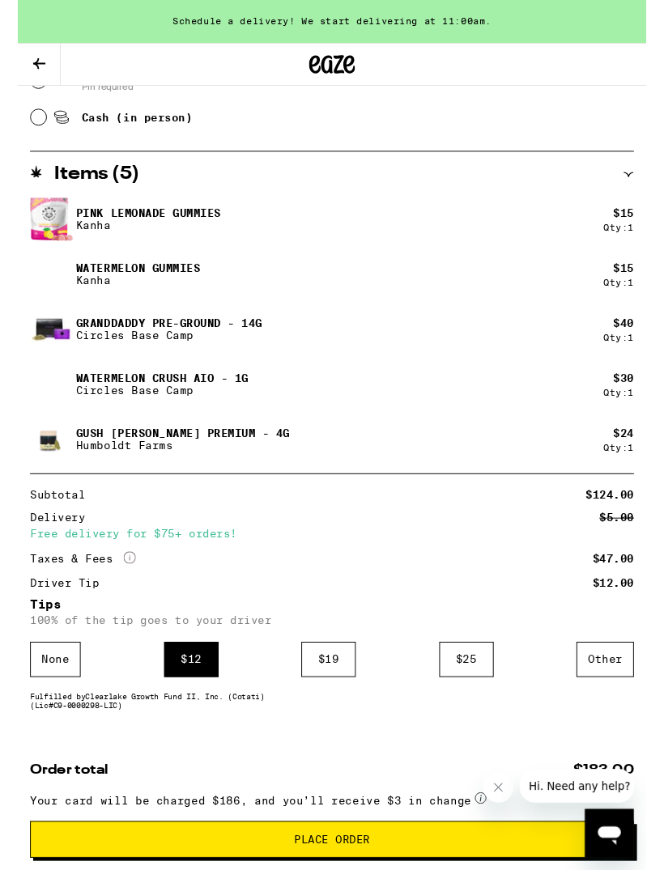
click at [446, 869] on button "Place Order" at bounding box center [332, 887] width 638 height 39
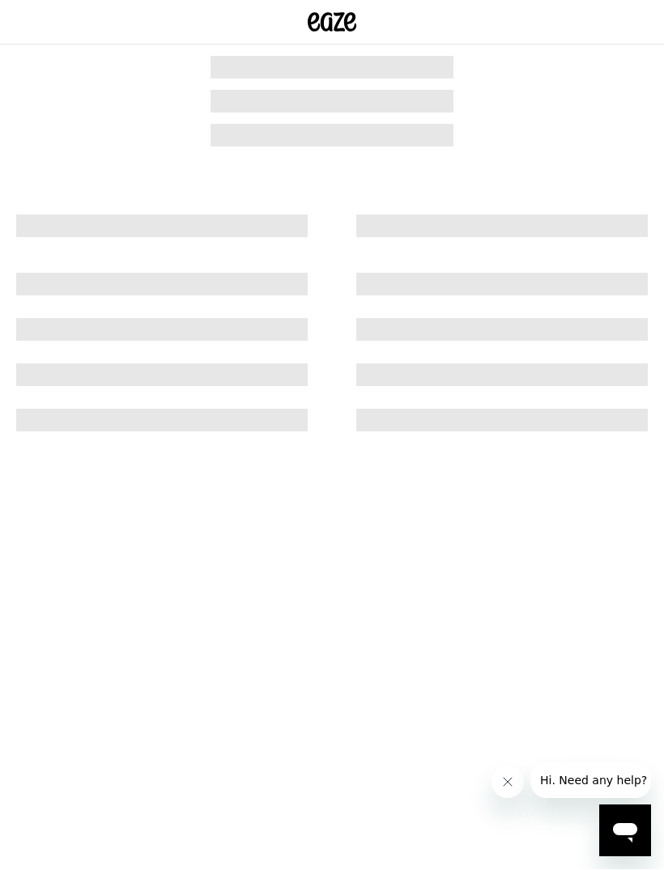
scroll to position [1, 0]
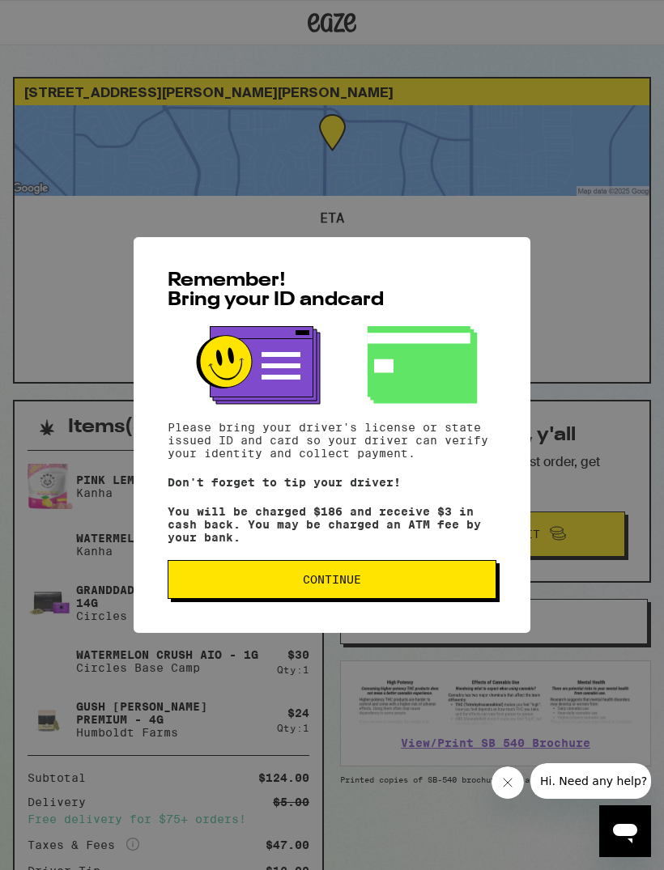
click at [441, 578] on button "Continue" at bounding box center [332, 579] width 329 height 39
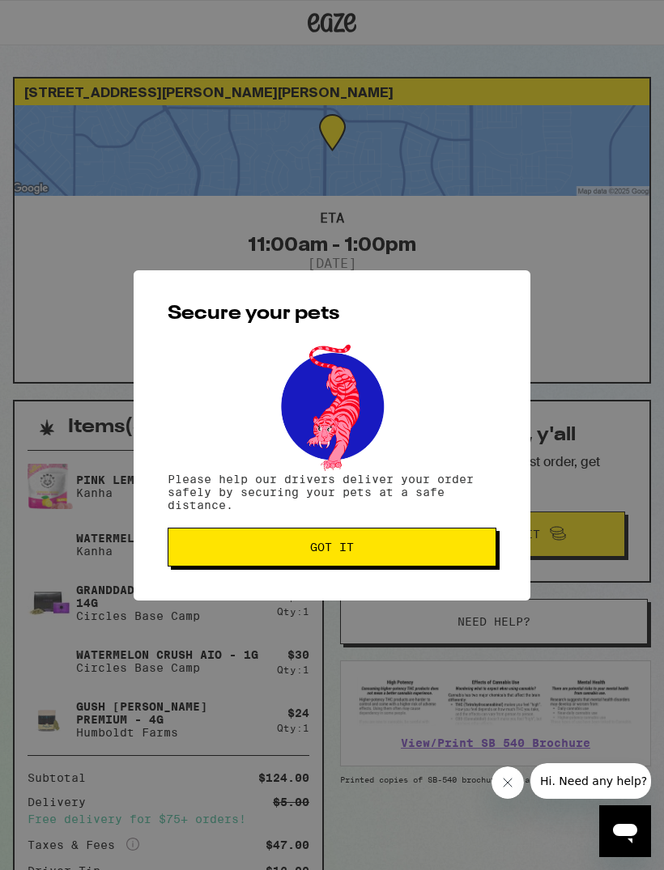
click at [436, 532] on button "Got it" at bounding box center [332, 547] width 329 height 39
